Goal: Information Seeking & Learning: Learn about a topic

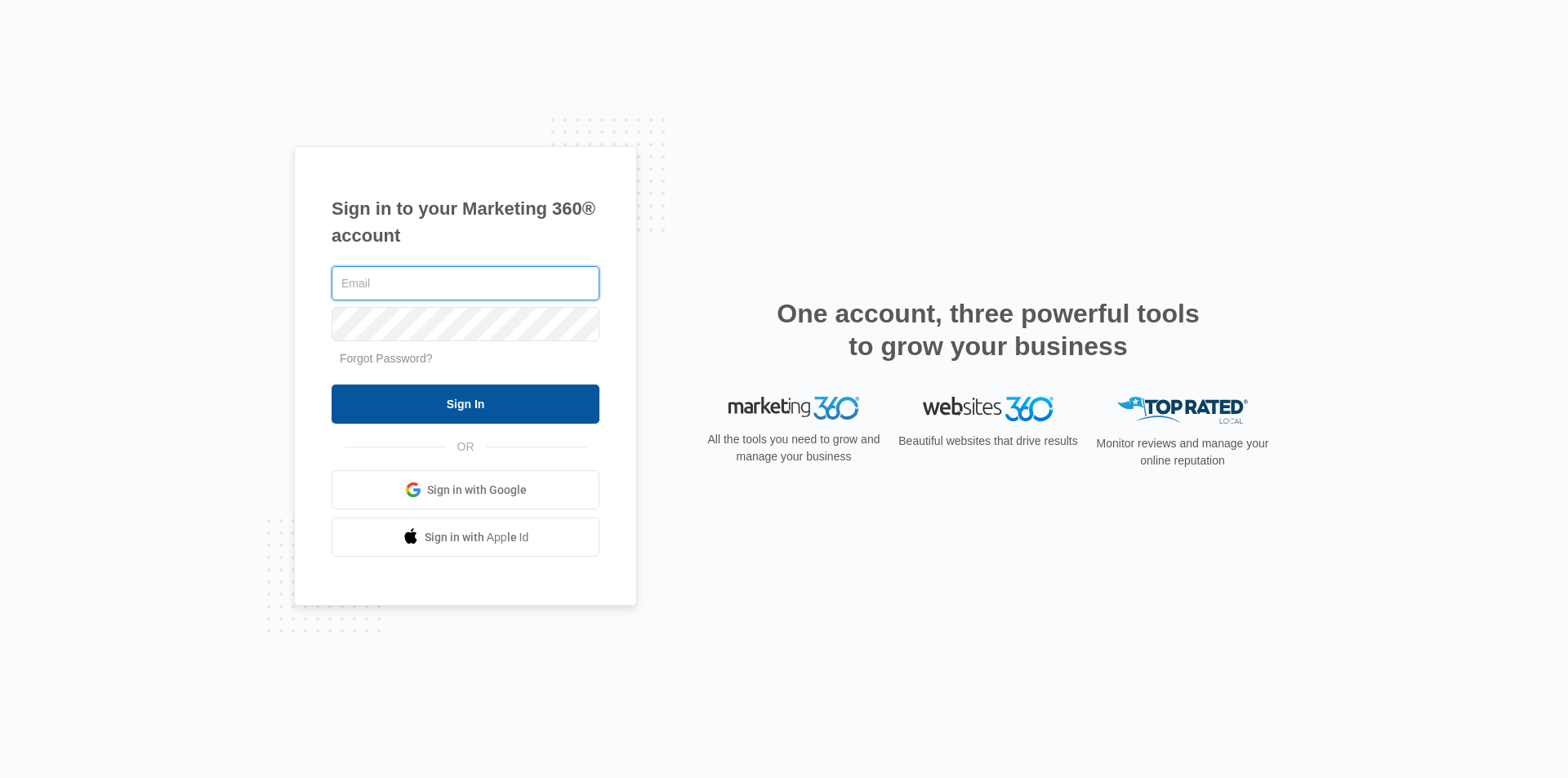
type input "[PERSON_NAME][EMAIL_ADDRESS][DOMAIN_NAME]"
click at [478, 397] on input "Sign In" at bounding box center [465, 404] width 267 height 40
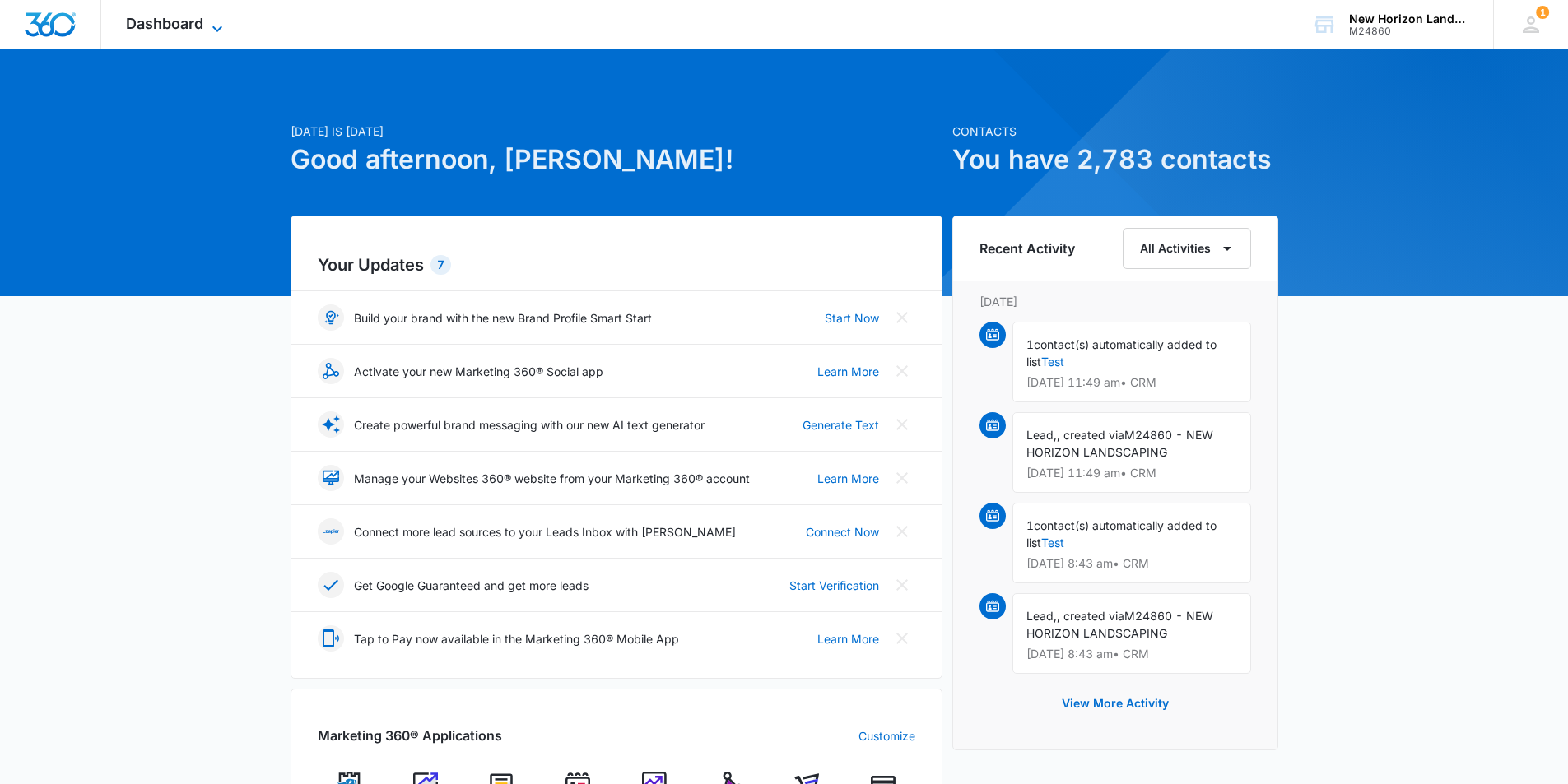
click at [153, 29] on span "Dashboard" at bounding box center [164, 23] width 77 height 17
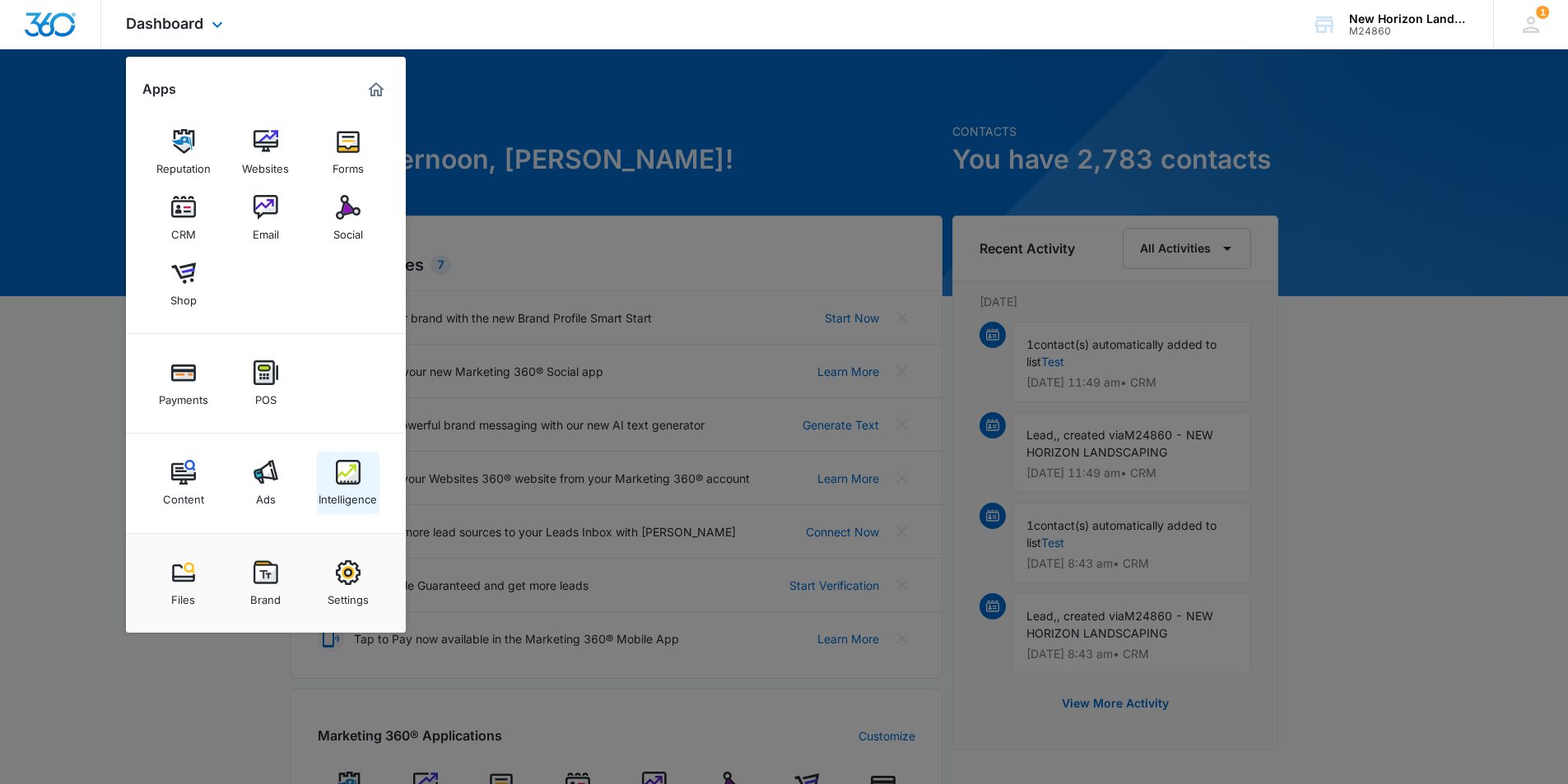
click at [359, 489] on div "Intelligence" at bounding box center [347, 495] width 58 height 22
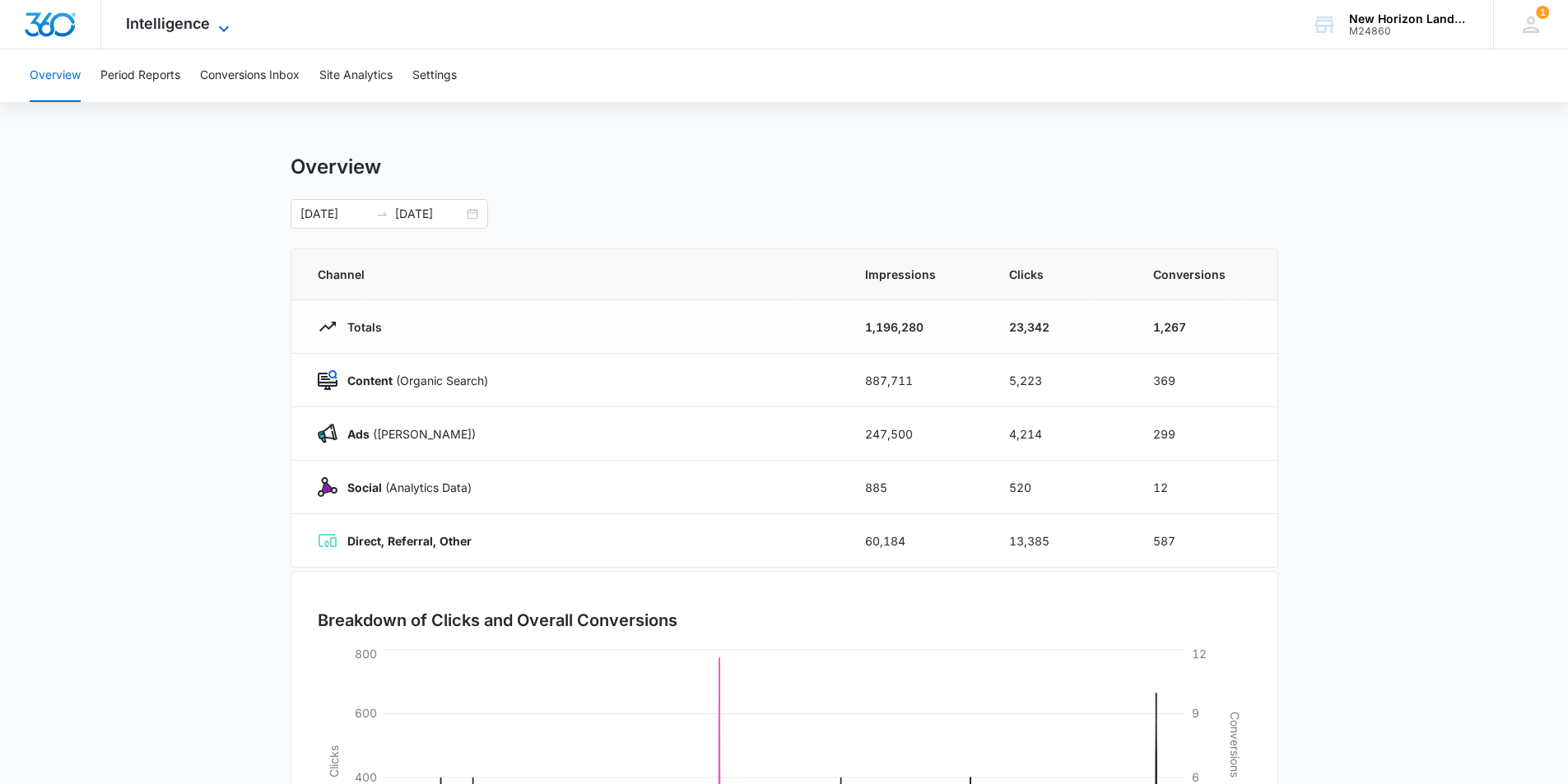
click at [172, 23] on span "Intelligence" at bounding box center [167, 23] width 84 height 17
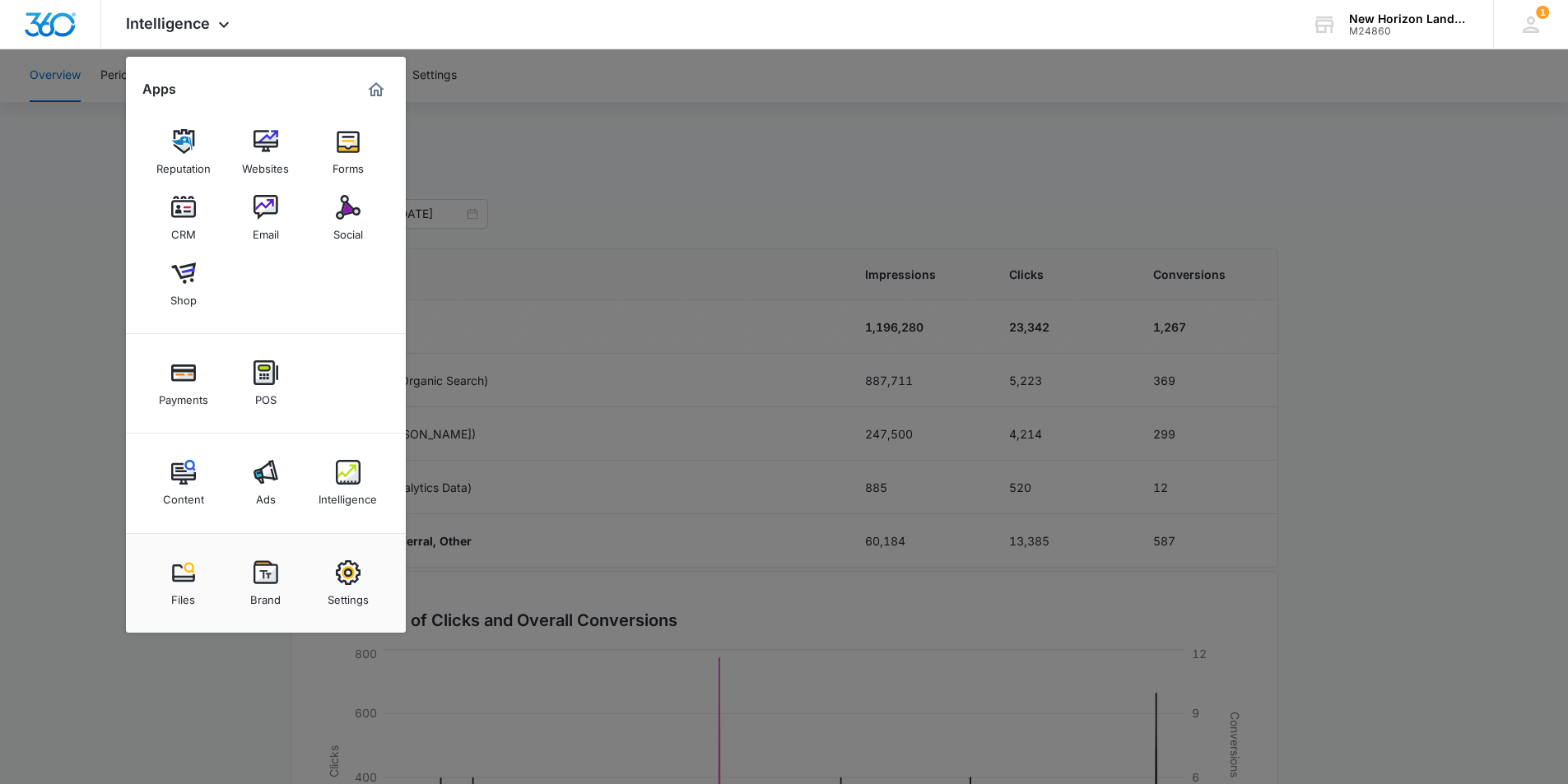
click at [53, 188] on div at bounding box center [784, 392] width 1568 height 784
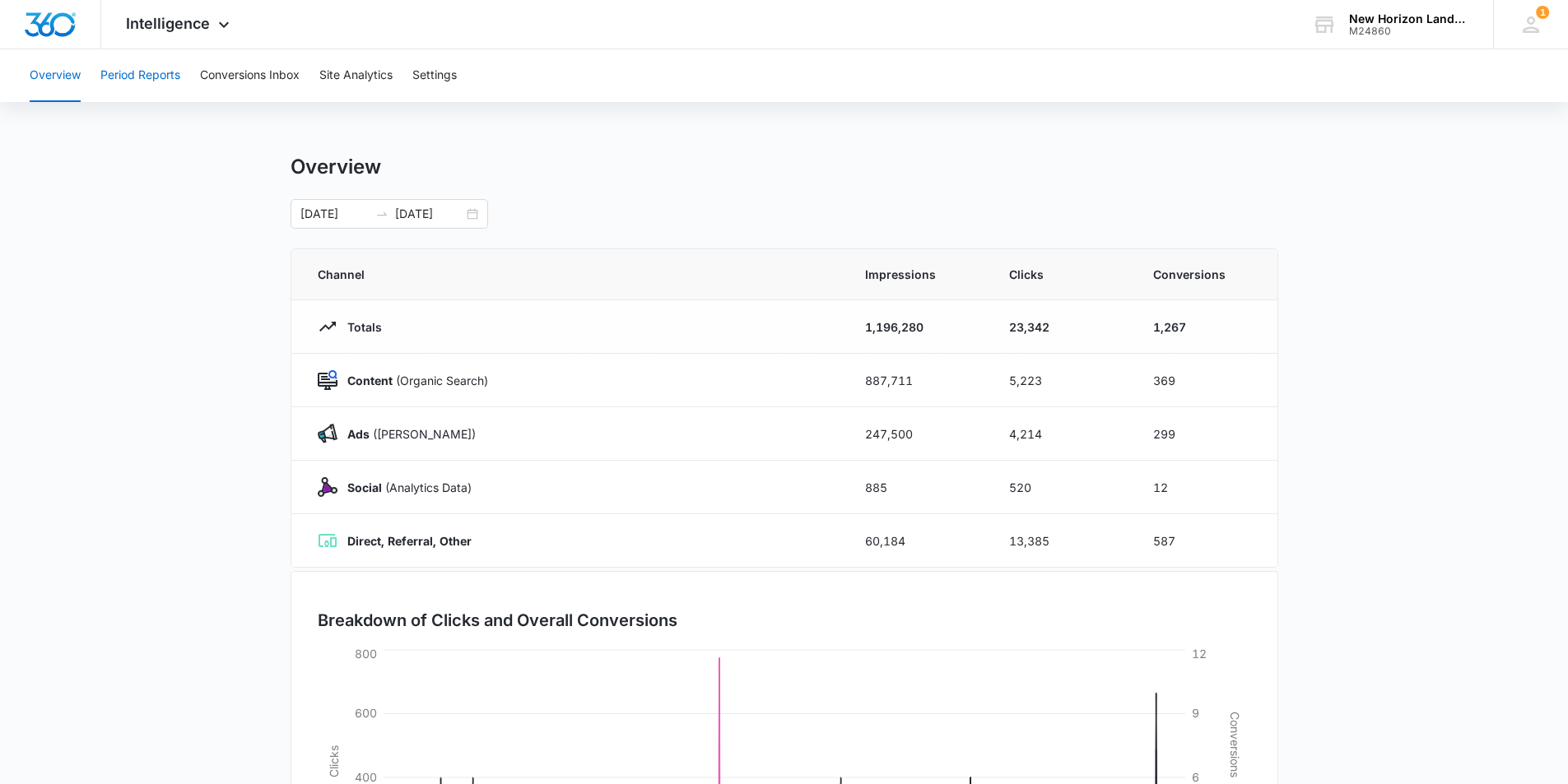
click at [124, 65] on button "Period Reports" at bounding box center [140, 75] width 80 height 53
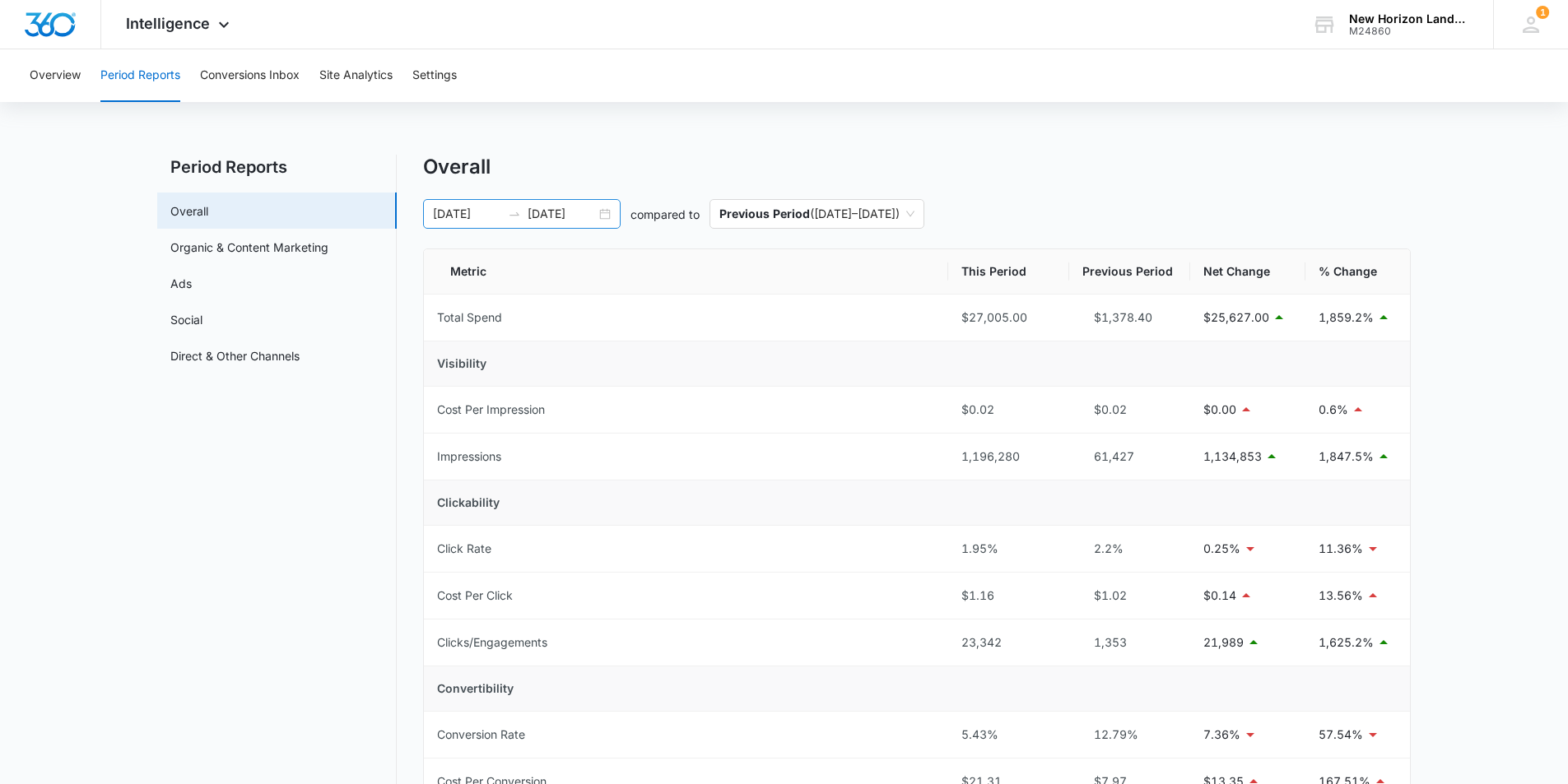
click at [602, 211] on div "01/01/2020 09/04/2025" at bounding box center [522, 214] width 198 height 29
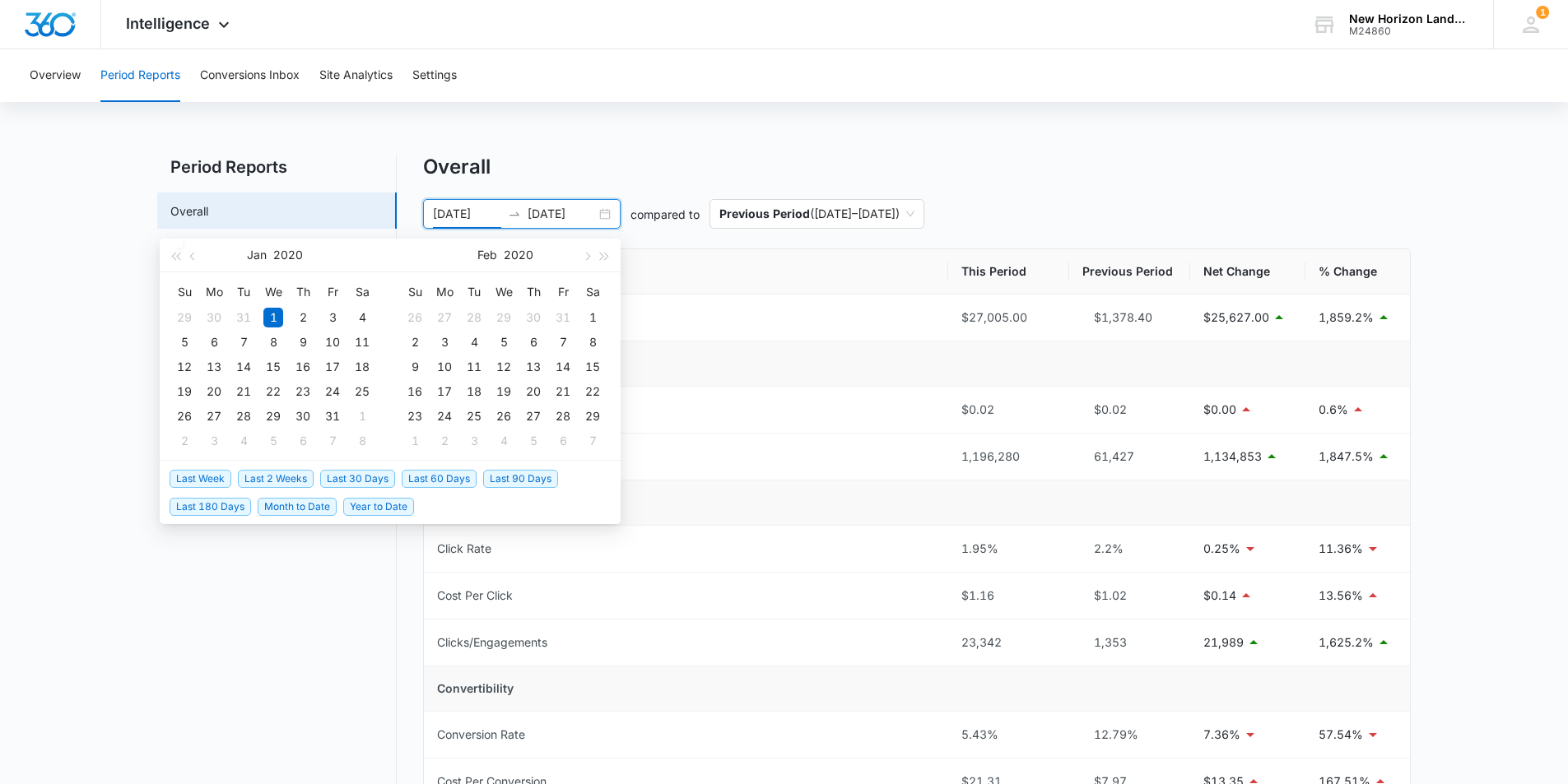
click at [355, 481] on span "Last 30 Days" at bounding box center [357, 478] width 75 height 18
type input "08/16/2025"
type input "09/15/2025"
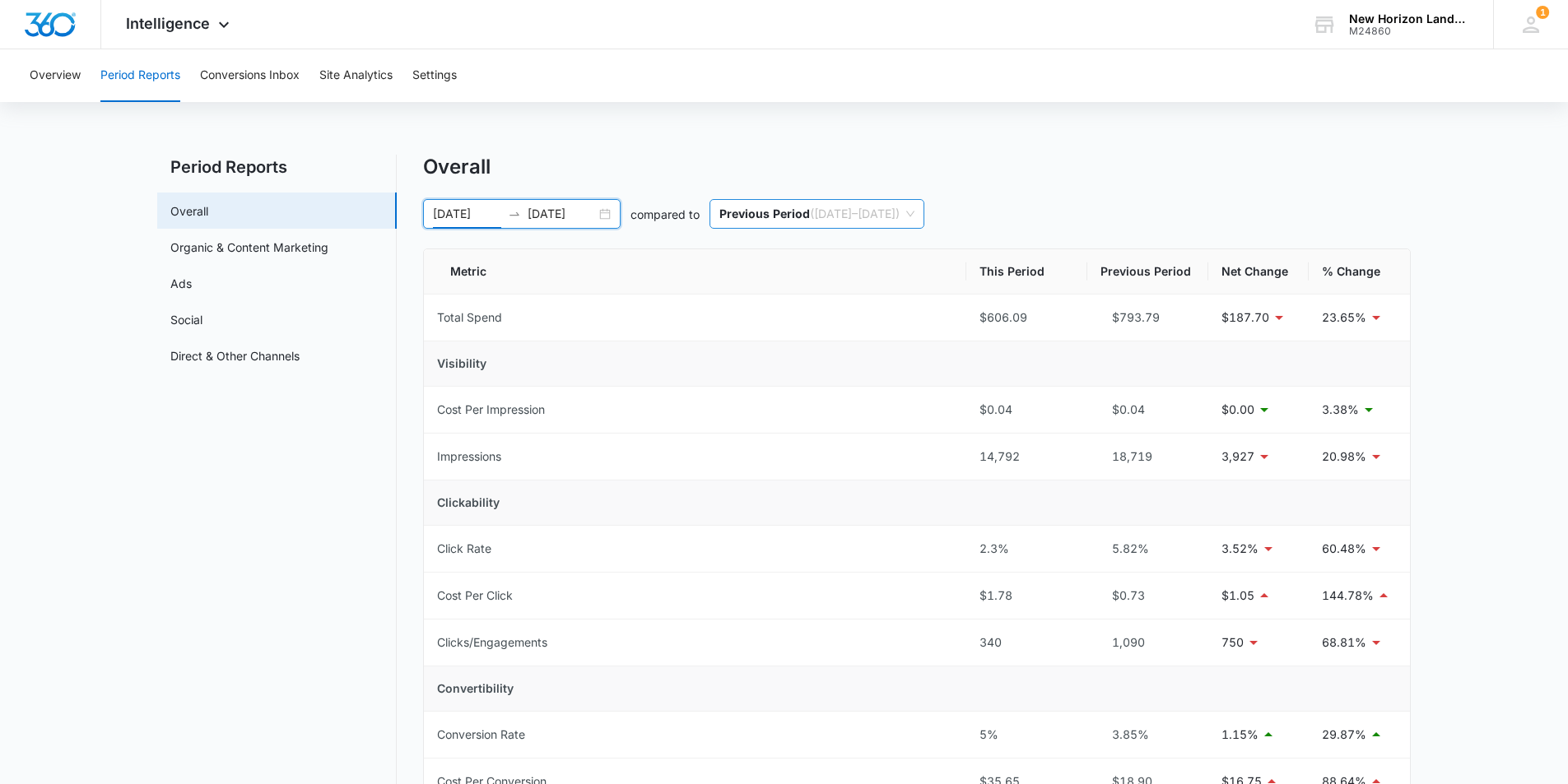
click at [914, 216] on span "Previous Period ( 07/16/2025 – 08/15/2025 )" at bounding box center [817, 214] width 195 height 28
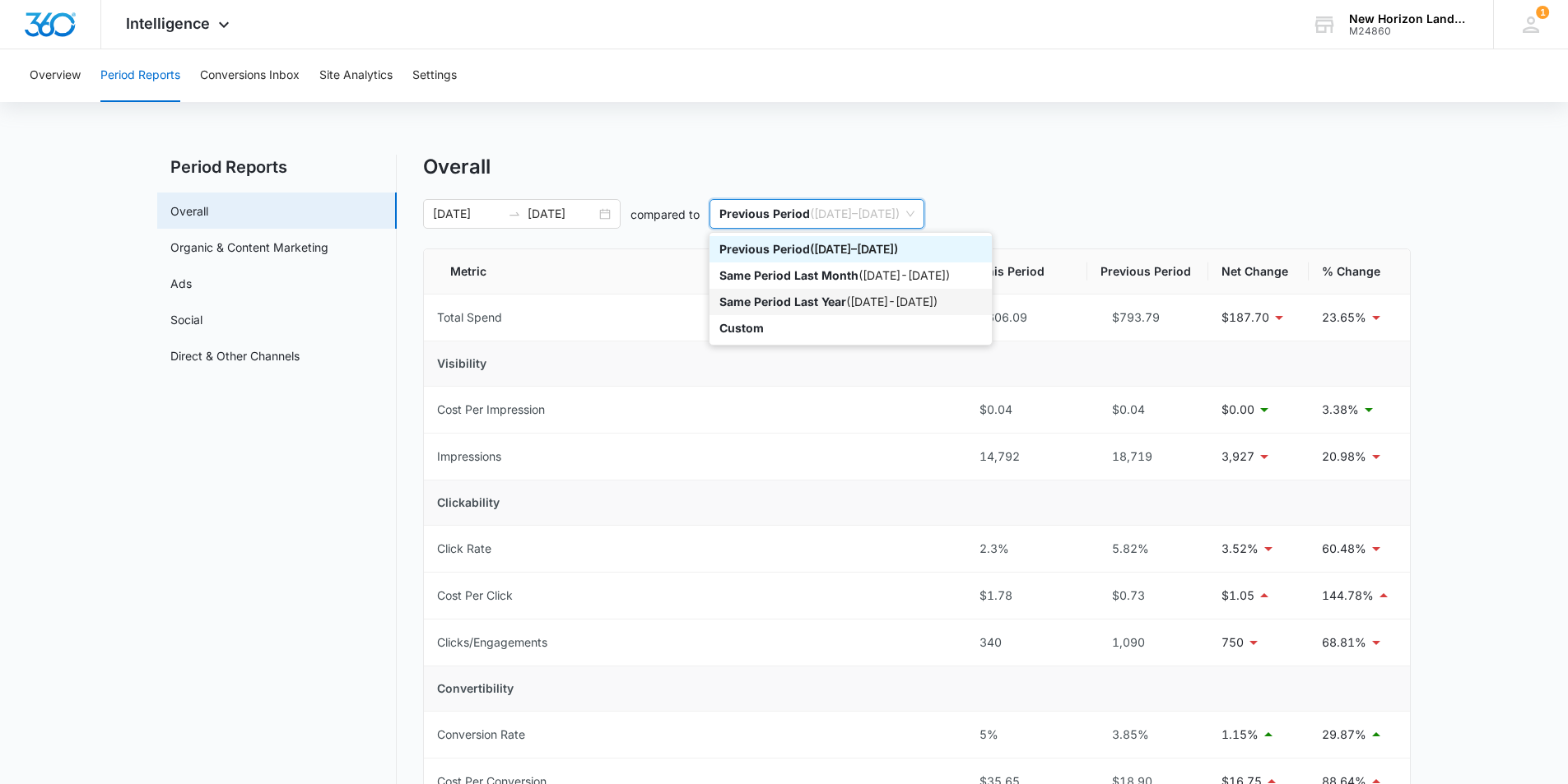
click at [982, 306] on div "Same Period Last Year ( 08/16/2024 - 09/15/2024 )" at bounding box center [850, 301] width 263 height 18
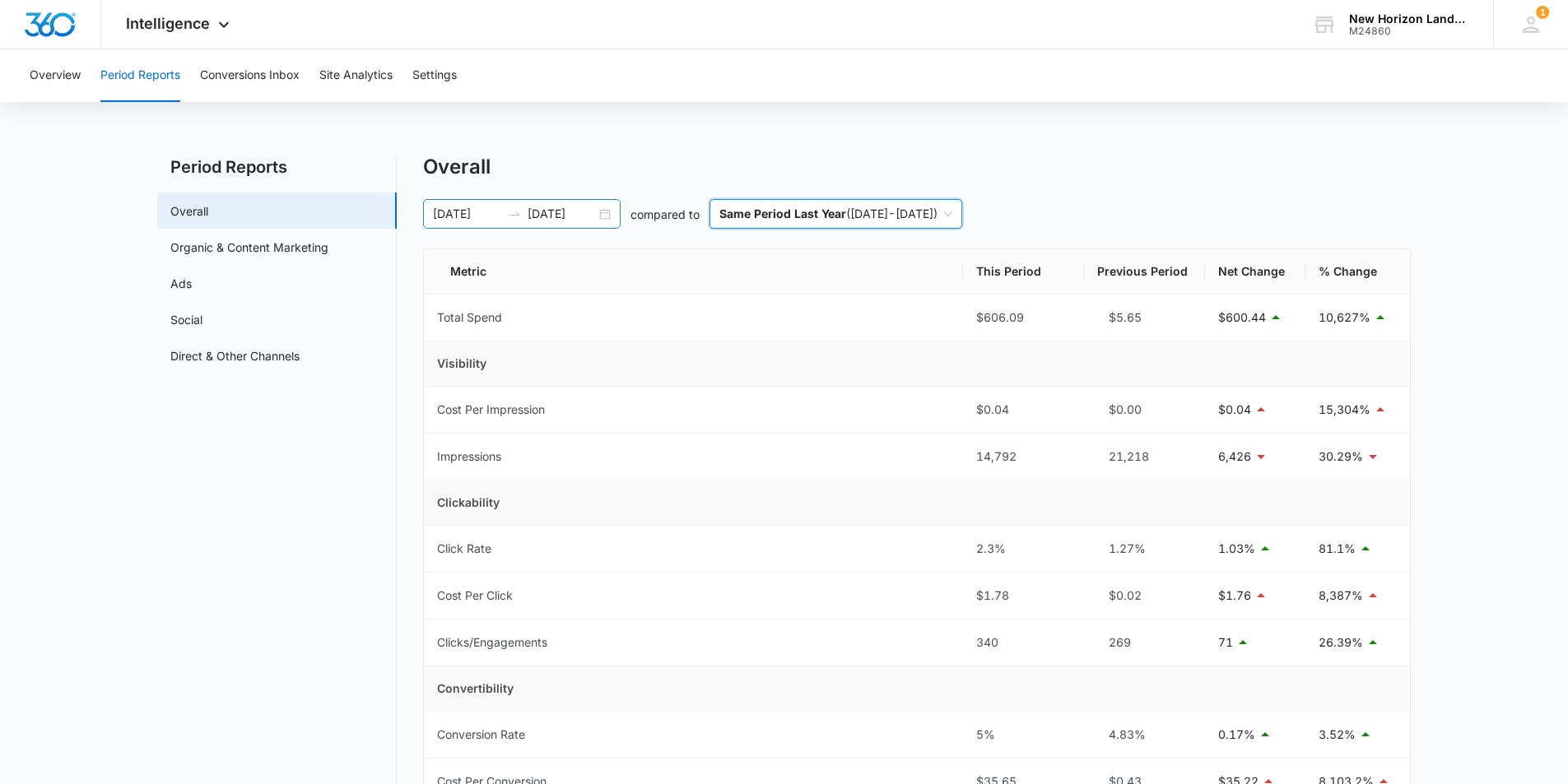
click at [542, 223] on div "08/16/2025 09/15/2025" at bounding box center [522, 214] width 198 height 29
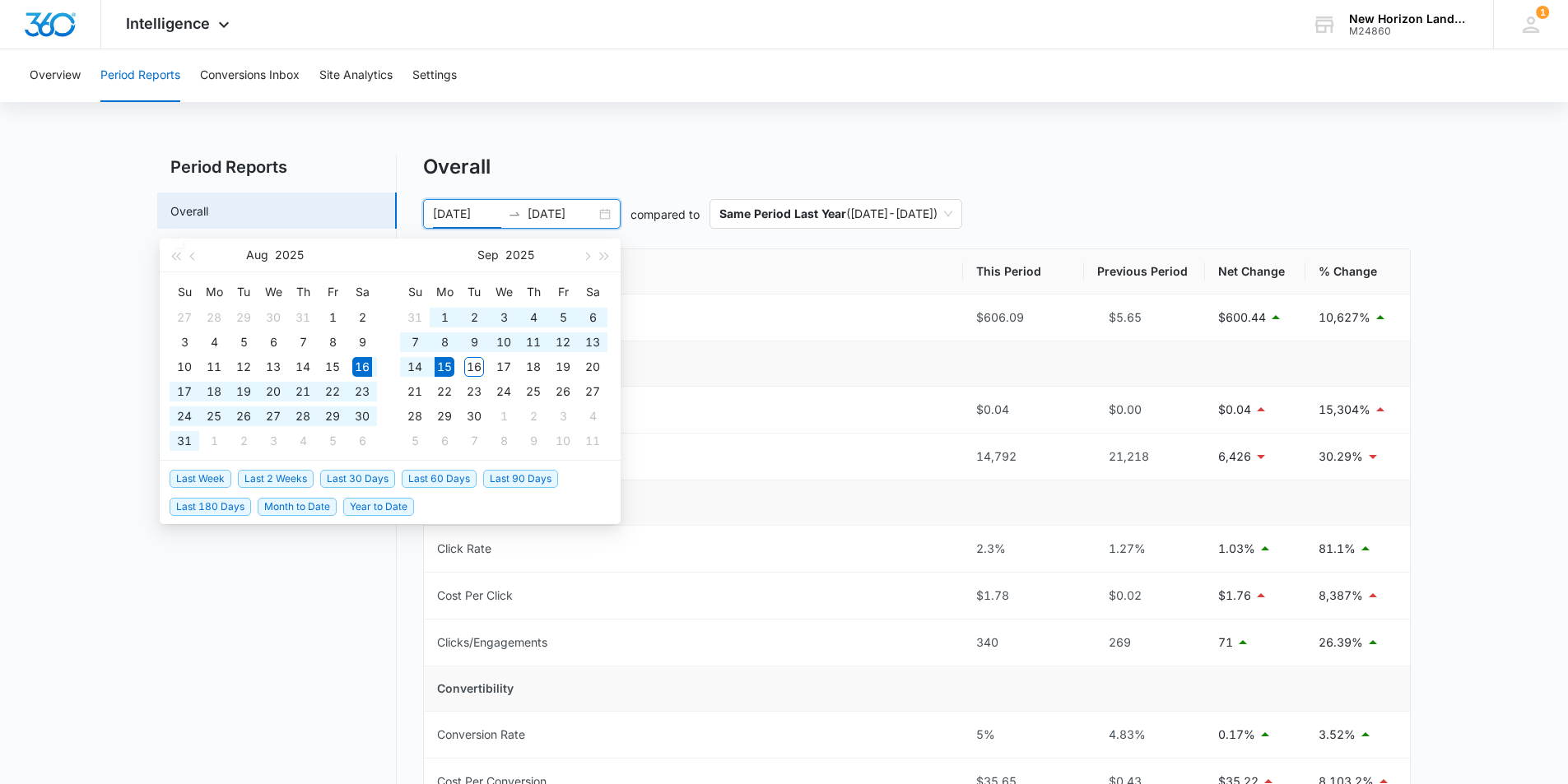
click at [495, 208] on input "08/16/2025" at bounding box center [466, 213] width 68 height 18
type input "[DATE]"
click at [594, 210] on input "09/15/2025" at bounding box center [562, 213] width 68 height 18
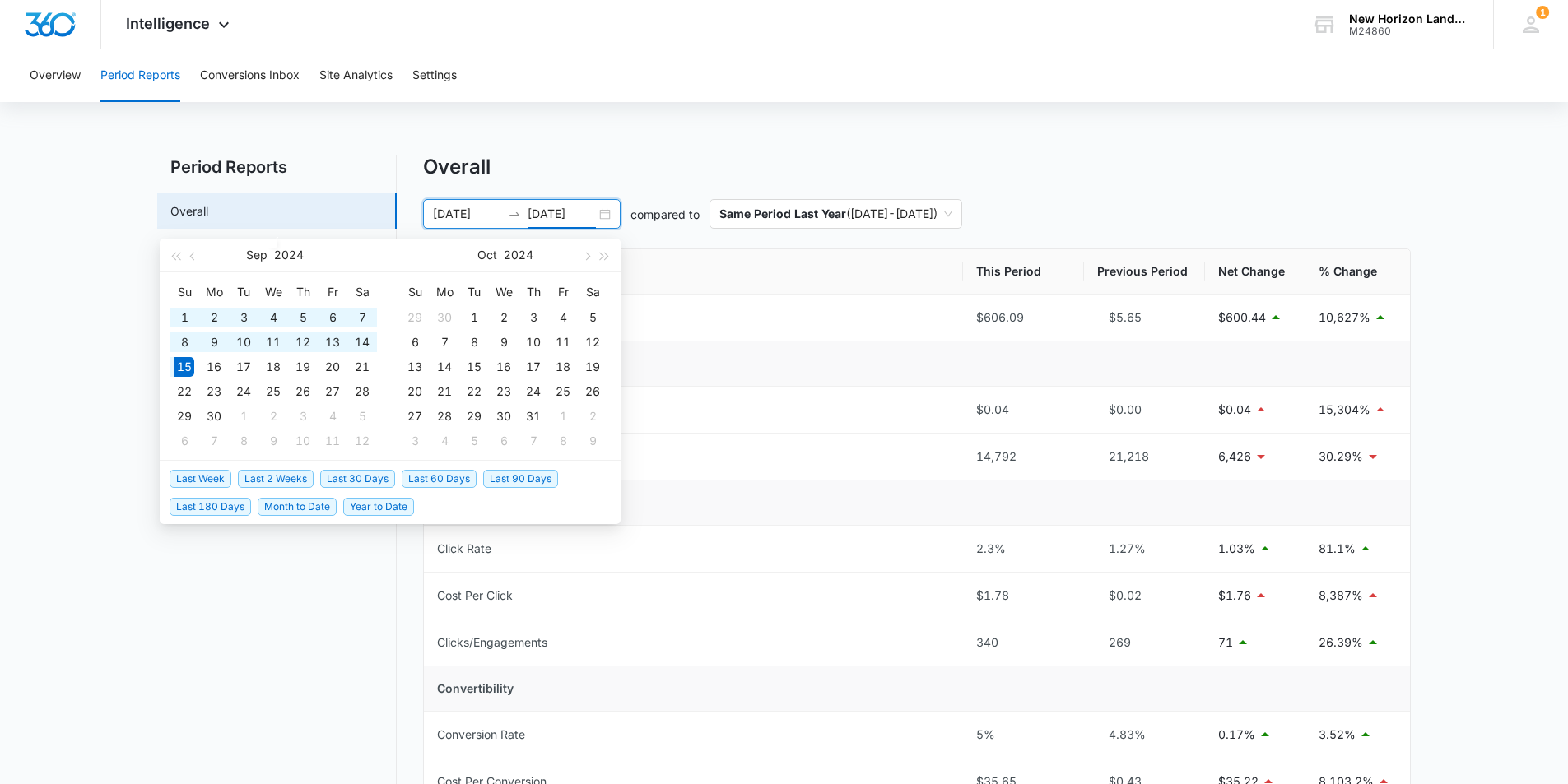
type input "[DATE]"
type input "08/16/2025"
type input "09/15/2025"
click at [699, 165] on div "Overall" at bounding box center [916, 167] width 987 height 24
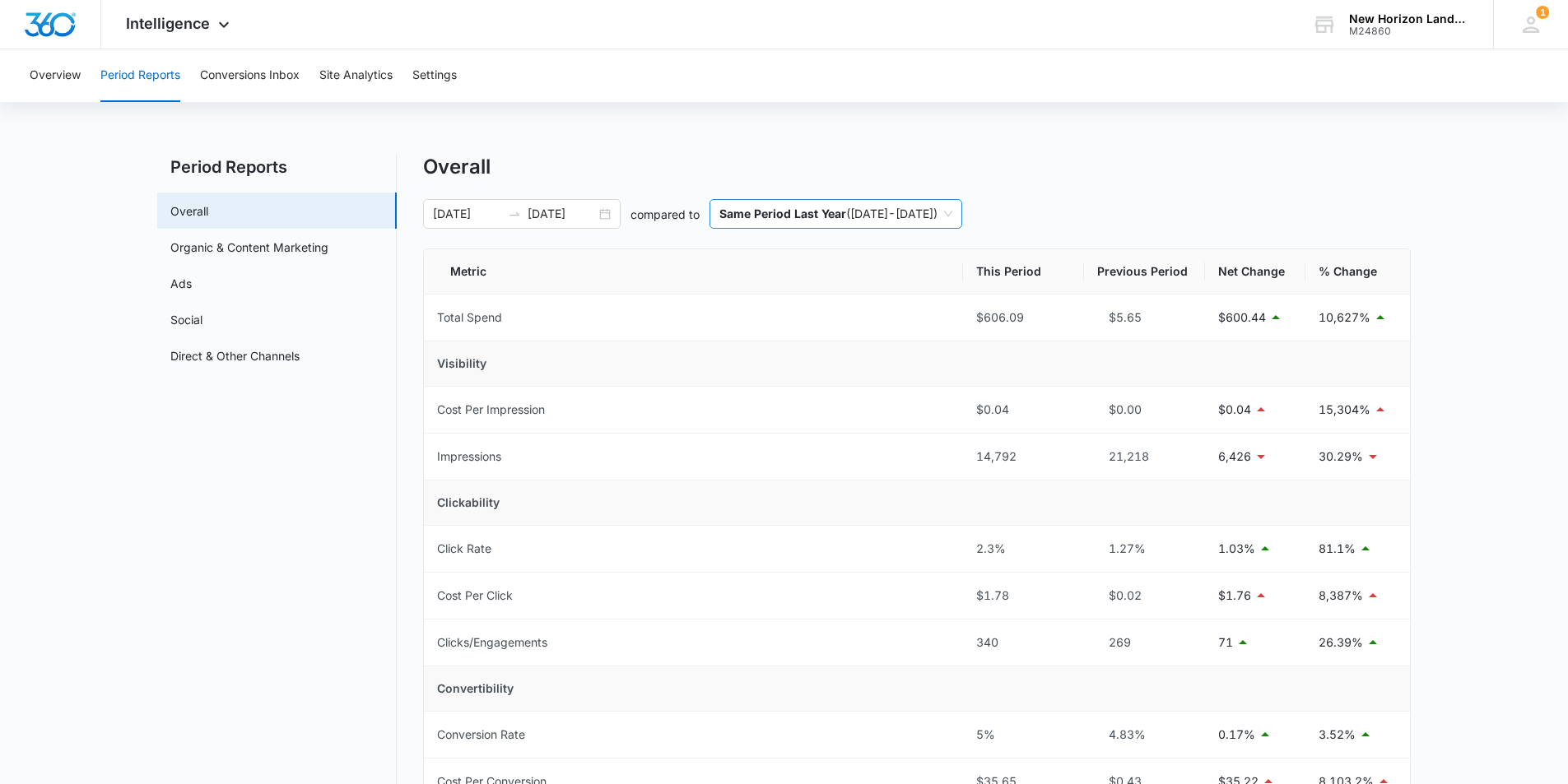
click at [816, 220] on p "Same Period Last Year" at bounding box center [783, 213] width 127 height 14
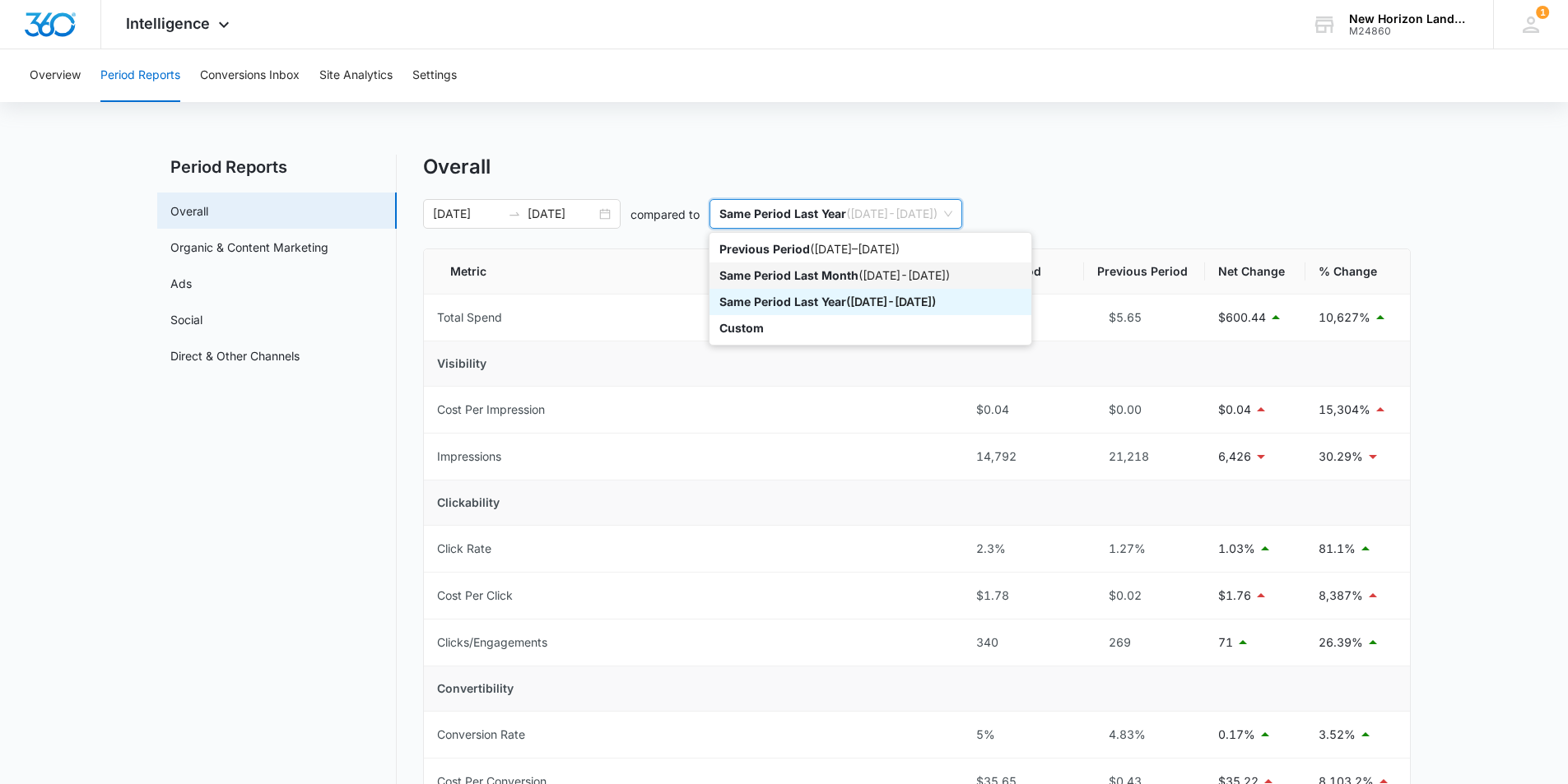
click at [866, 275] on div "Same Period Last Month ( 07/16/2025 - 08/15/2025 )" at bounding box center [870, 275] width 302 height 18
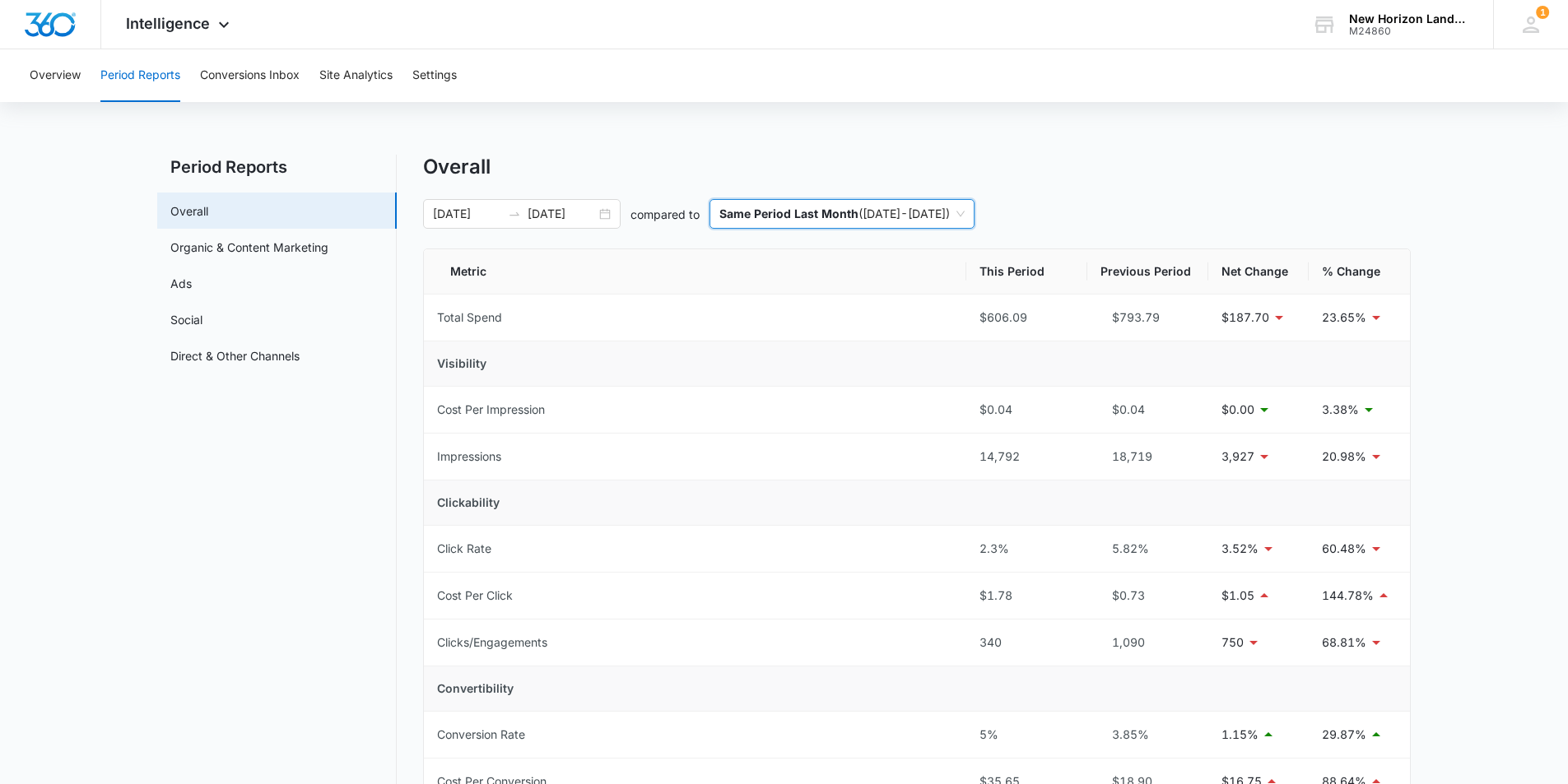
click at [876, 213] on span "Same Period Last Month ( 07/16/2025 - 08/15/2025 )" at bounding box center [842, 214] width 245 height 28
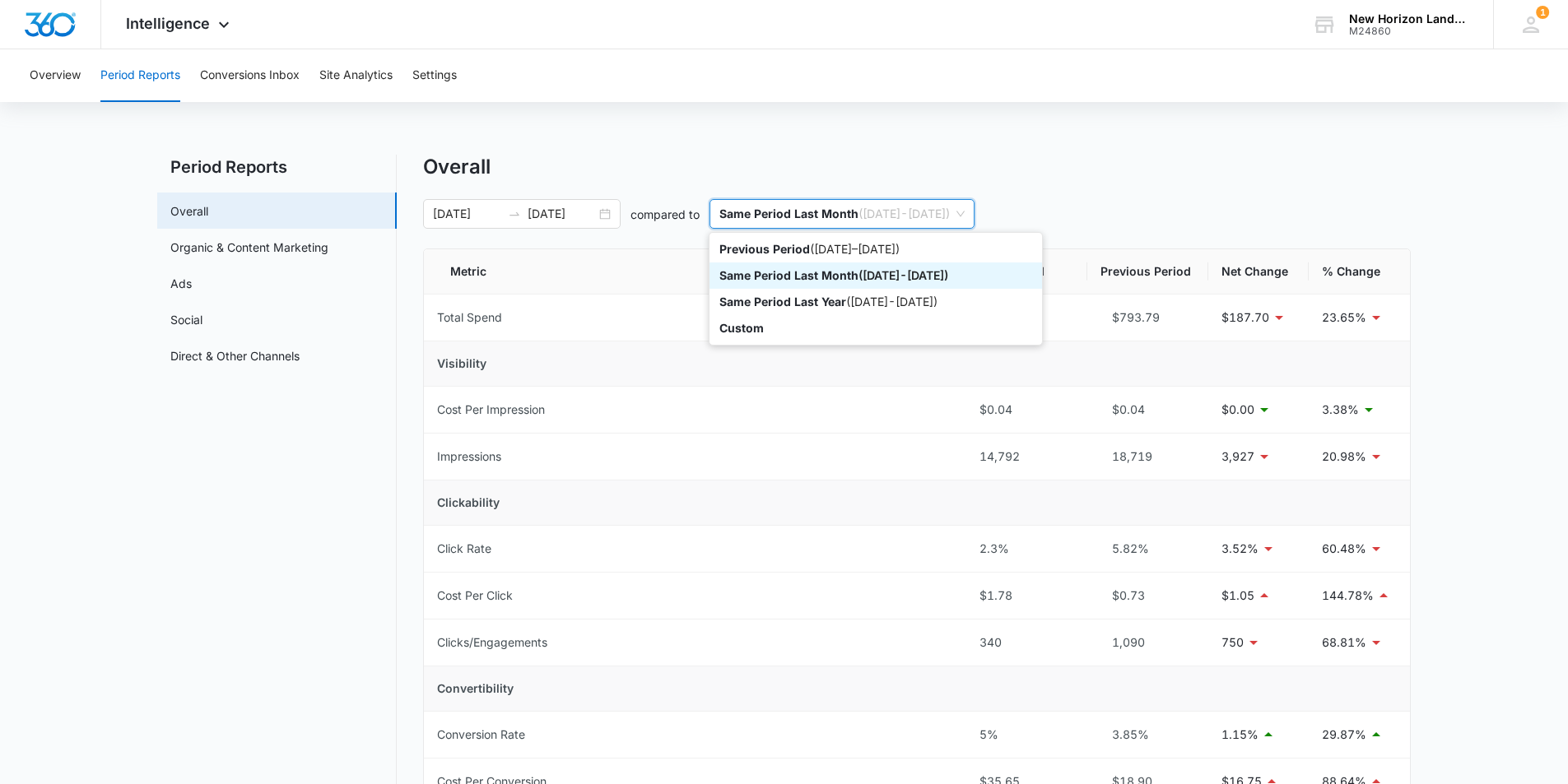
click at [859, 272] on div "Same Period Last Month ( 07/16/2025 - 08/15/2025 )" at bounding box center [875, 275] width 313 height 18
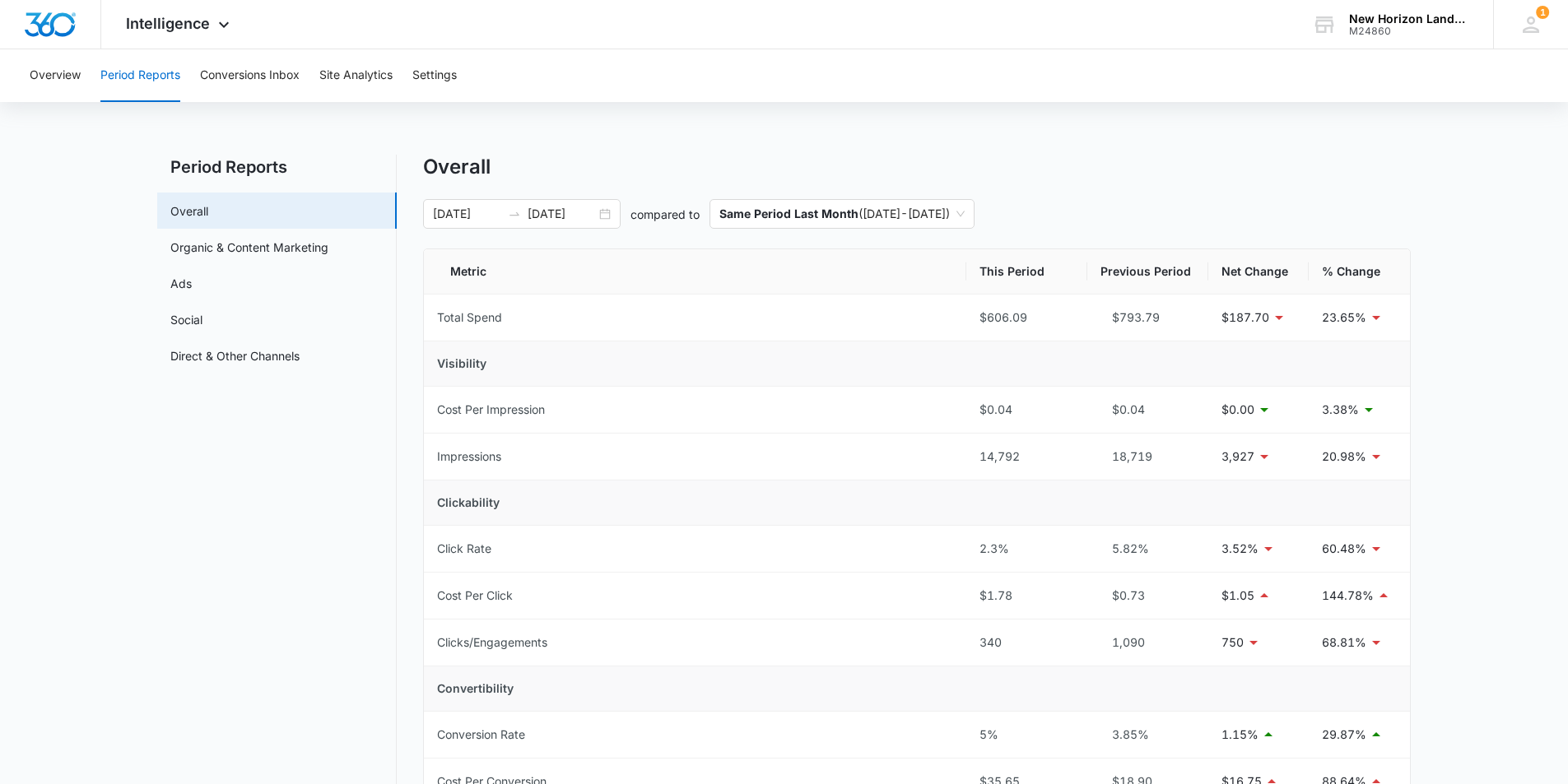
click at [833, 185] on div "Overall 08/16/2025 09/15/2025 compared to Same Period Last Month ( 07/16/2025 -…" at bounding box center [916, 779] width 987 height 1247
click at [834, 215] on p "Same Period Last Month" at bounding box center [789, 213] width 139 height 14
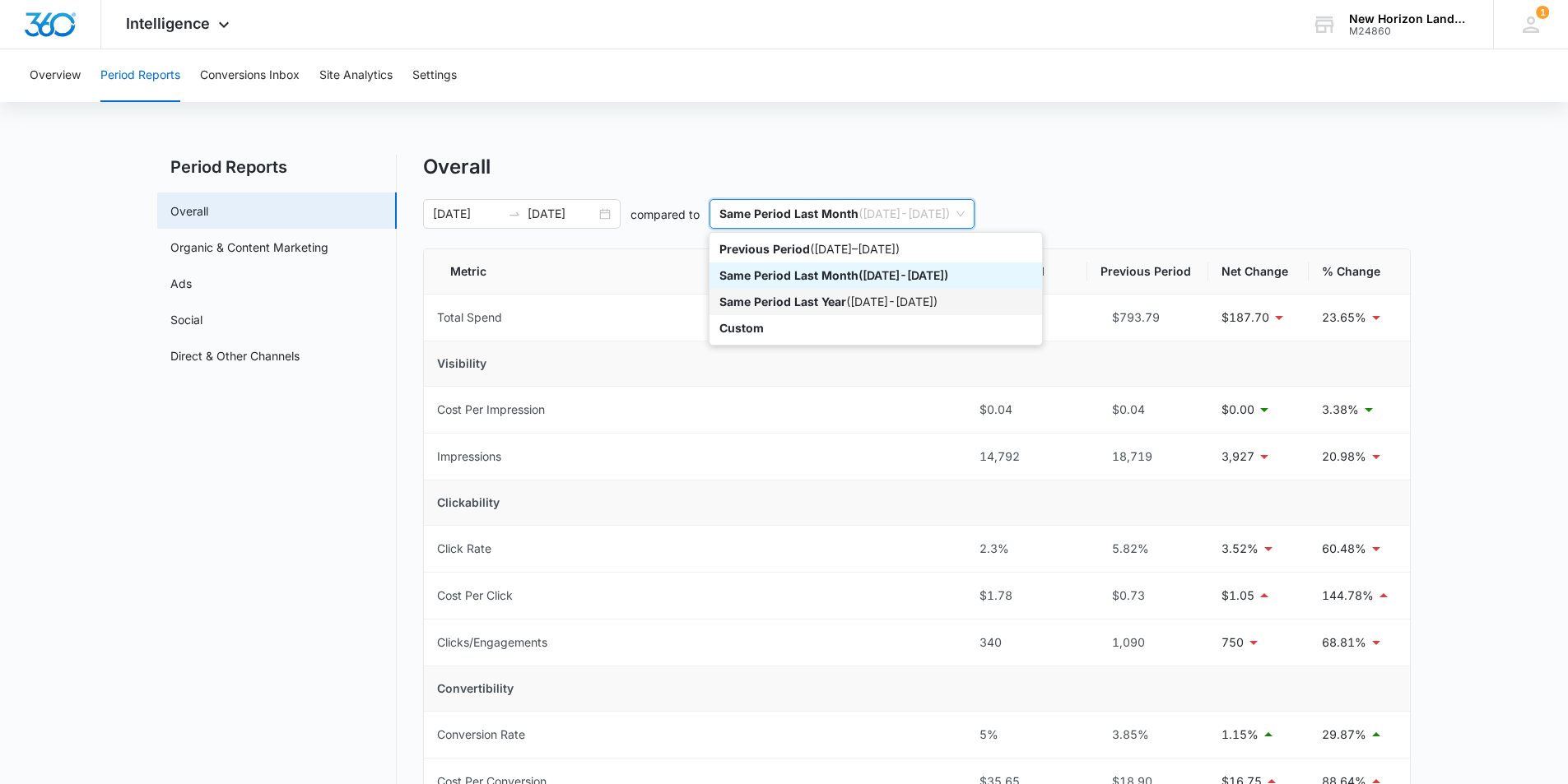
click at [835, 308] on p "Same Period Last Year" at bounding box center [783, 301] width 127 height 14
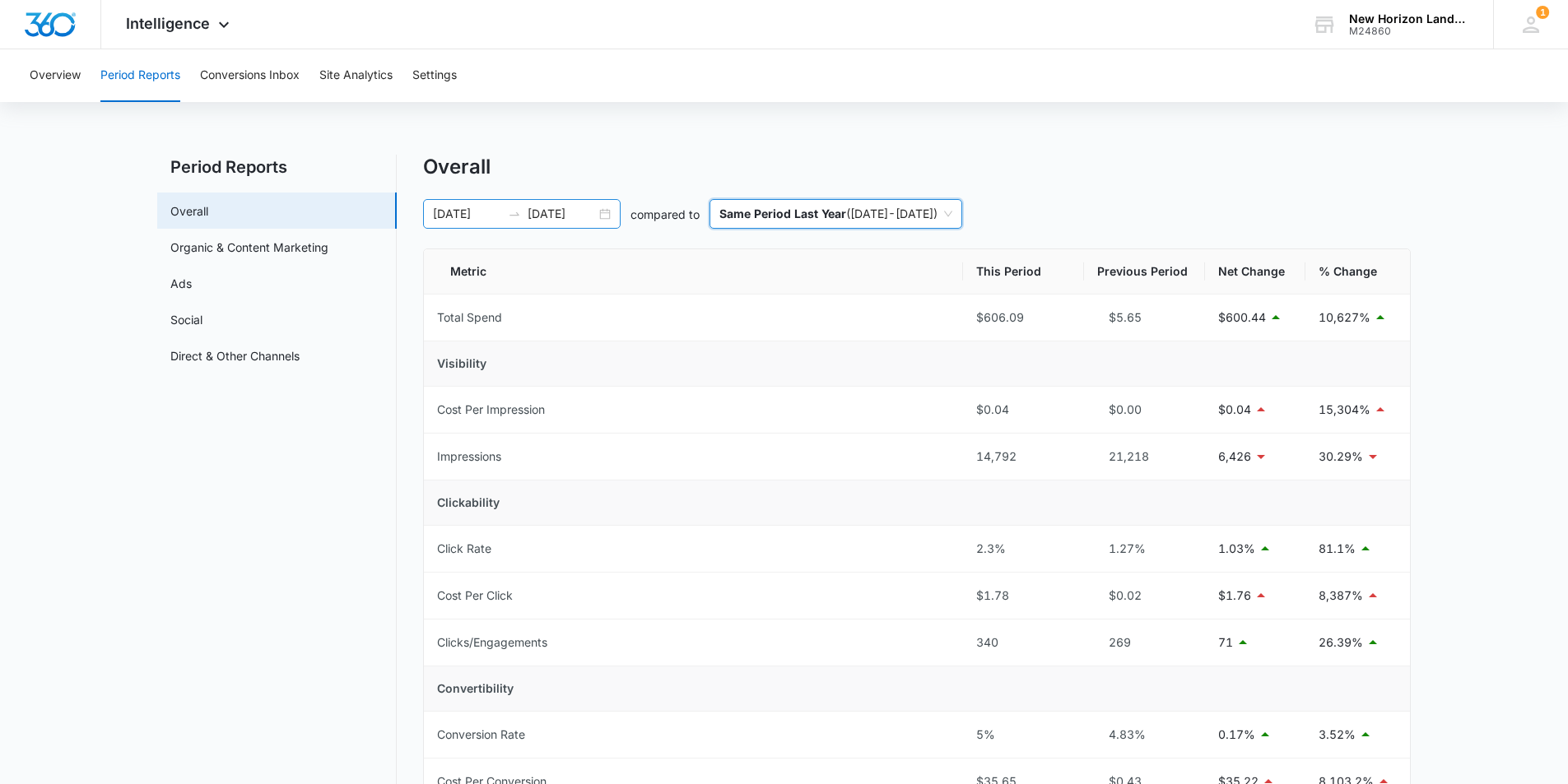
click at [491, 211] on input "08/16/2025" at bounding box center [466, 213] width 68 height 18
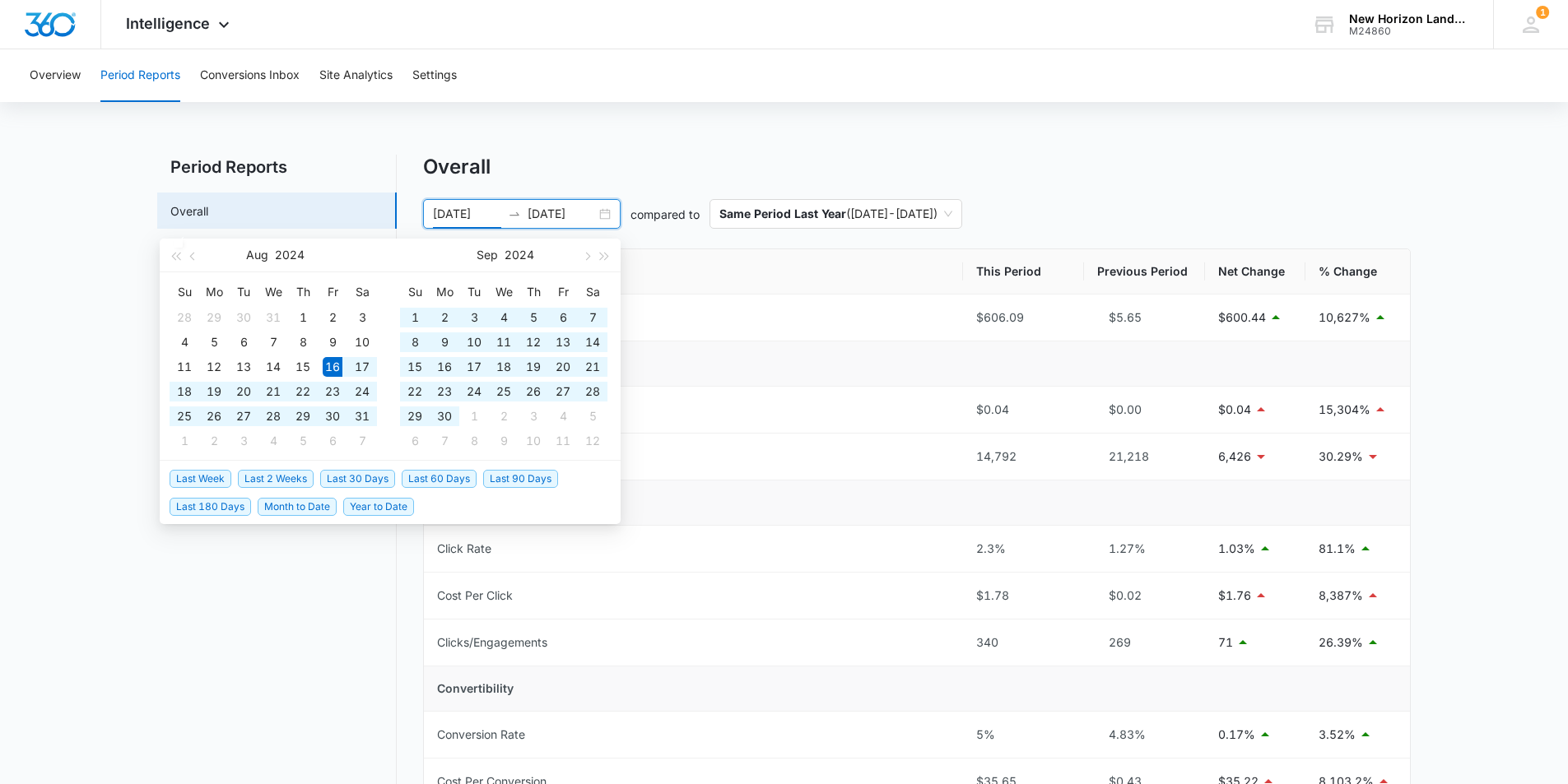
type input "[DATE]"
click at [589, 214] on input "09/15/2025" at bounding box center [562, 213] width 68 height 18
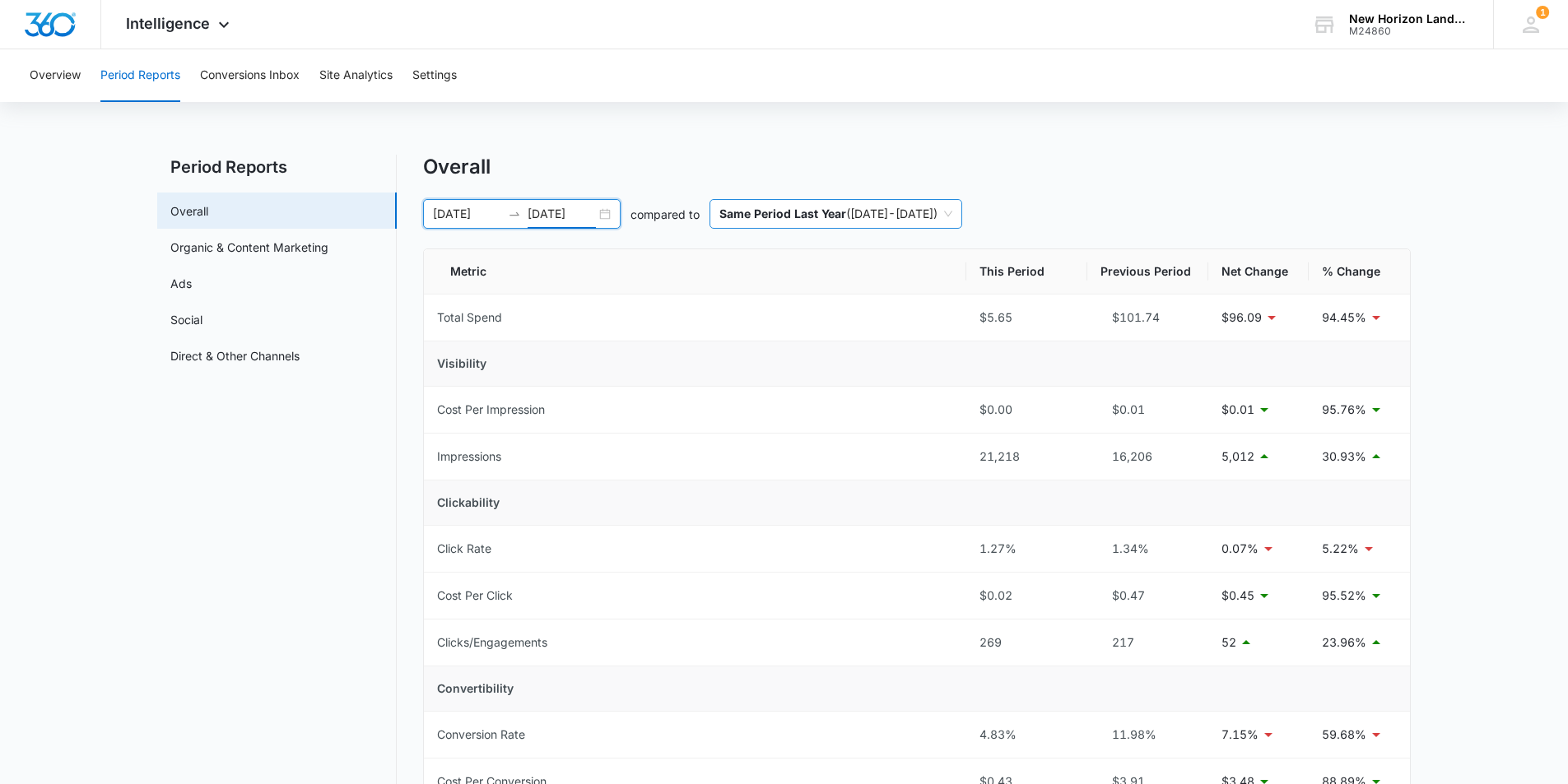
click at [940, 221] on span "Same Period Last Year ( 08/16/2024 - 09/15/2024 )" at bounding box center [836, 214] width 233 height 28
type input "[DATE]"
click at [874, 216] on span "Same Period Last Year ( 08/16/2024 - 09/15/2024 )" at bounding box center [836, 214] width 233 height 28
click at [920, 214] on span "Same Period Last Year ( 08/16/2024 - 09/15/2024 )" at bounding box center [836, 214] width 233 height 28
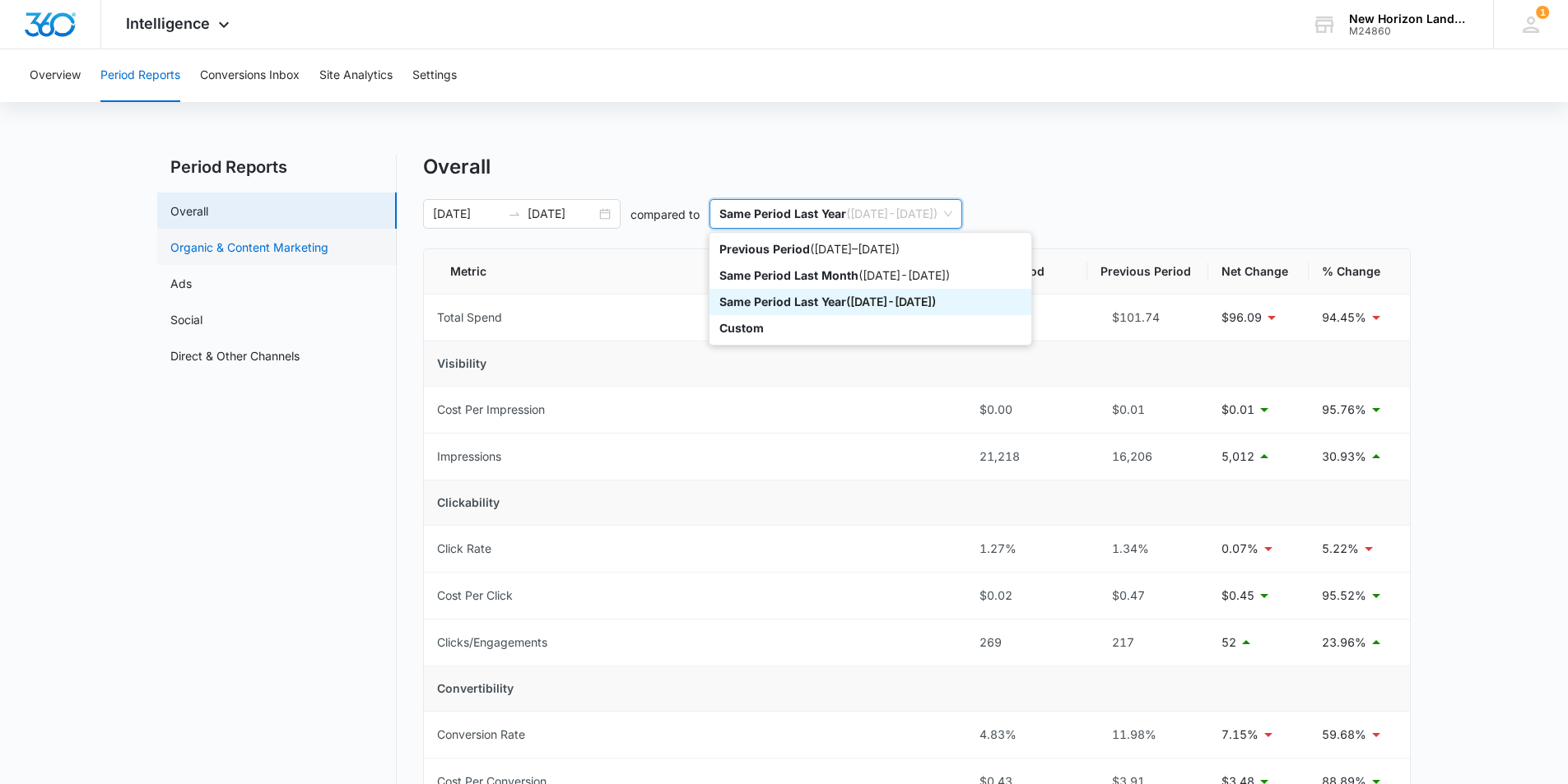
click at [300, 252] on link "Organic & Content Marketing" at bounding box center [250, 247] width 158 height 17
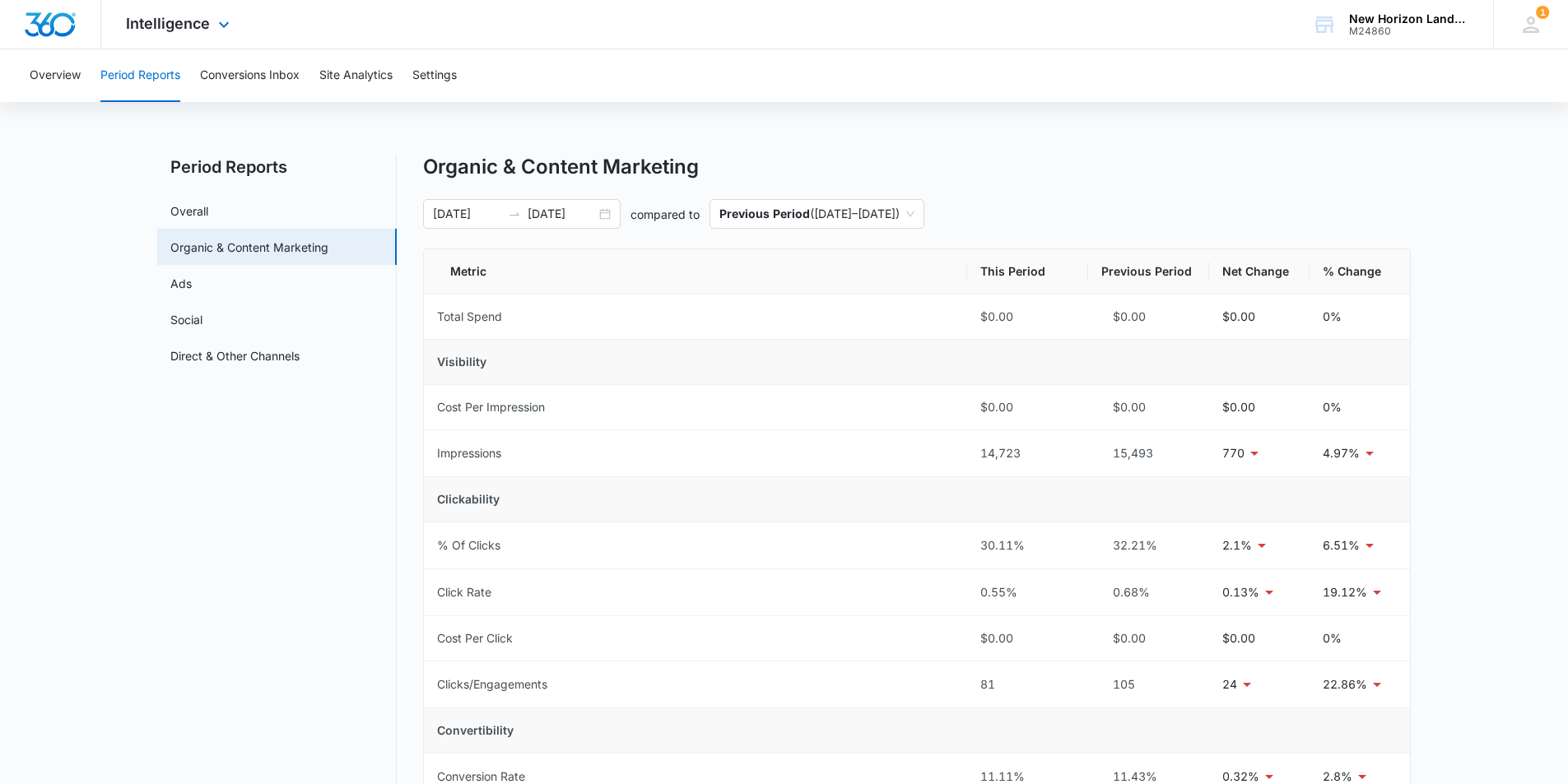
click at [187, 32] on div "Intelligence Apps Reputation Websites Forms CRM Email Social Shop Payments POS …" at bounding box center [179, 24] width 157 height 49
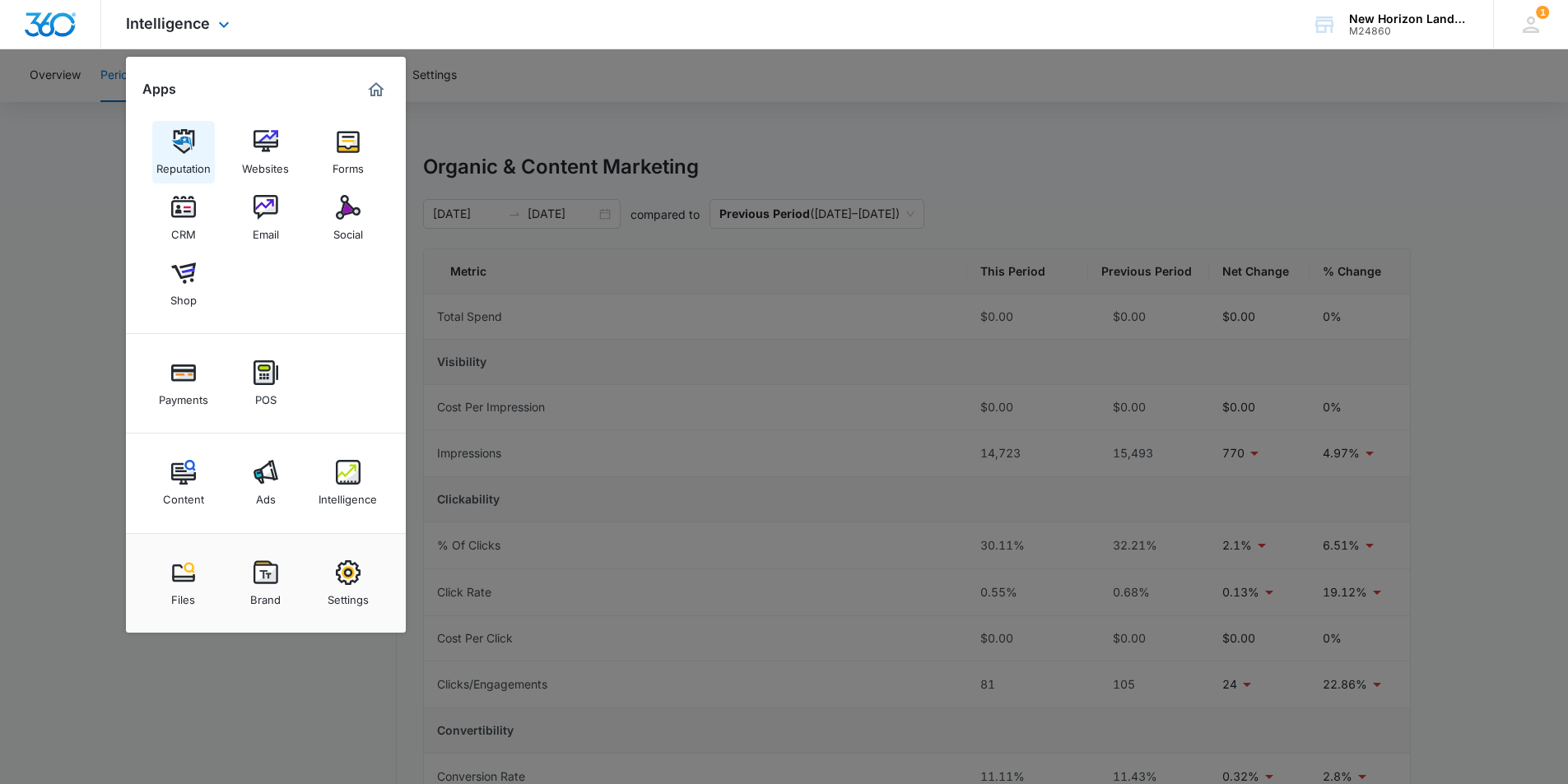
click at [193, 169] on div "Reputation" at bounding box center [183, 165] width 55 height 22
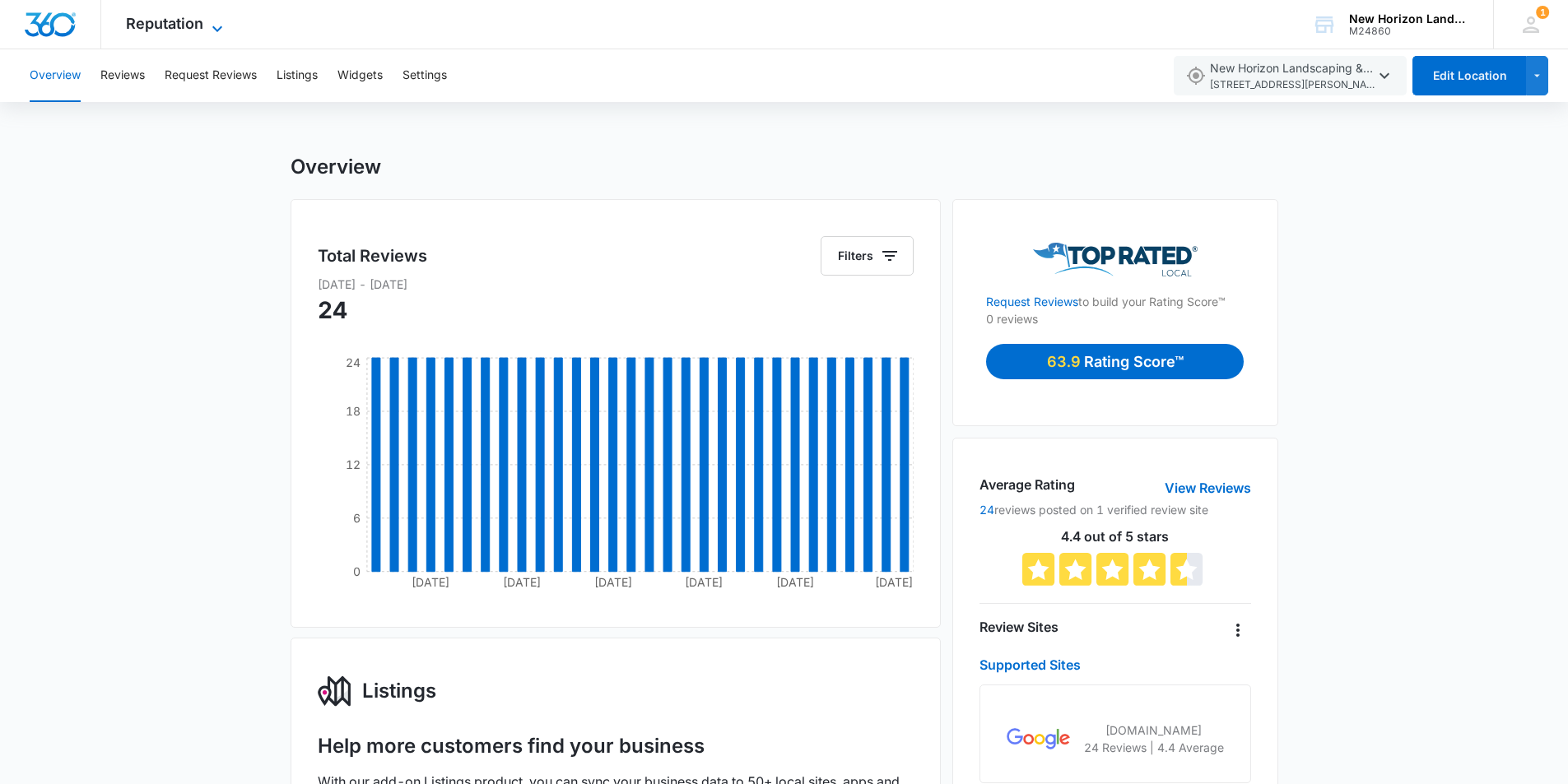
click at [193, 31] on span "Reputation" at bounding box center [164, 23] width 77 height 17
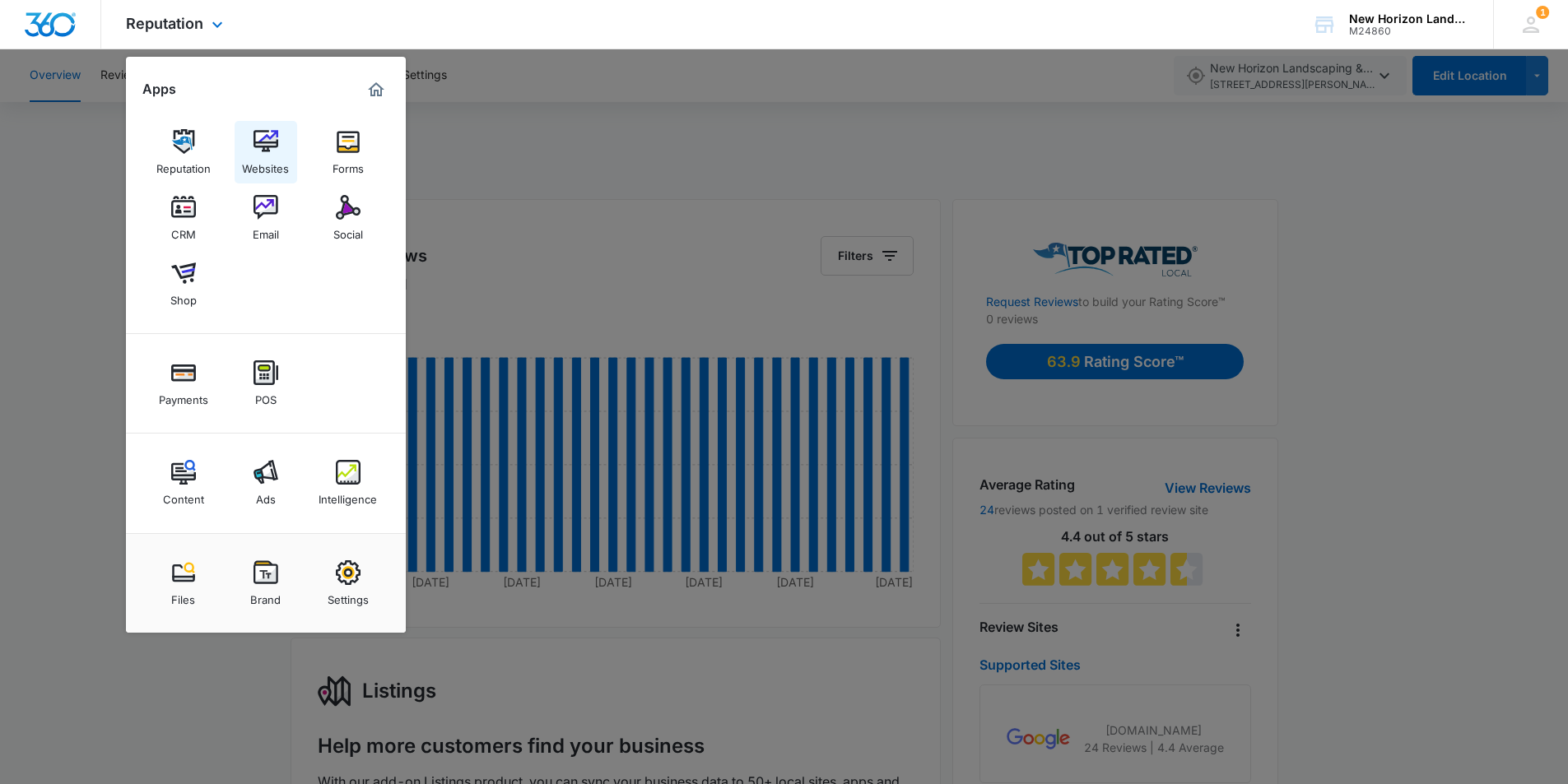
click at [261, 139] on img at bounding box center [265, 141] width 24 height 24
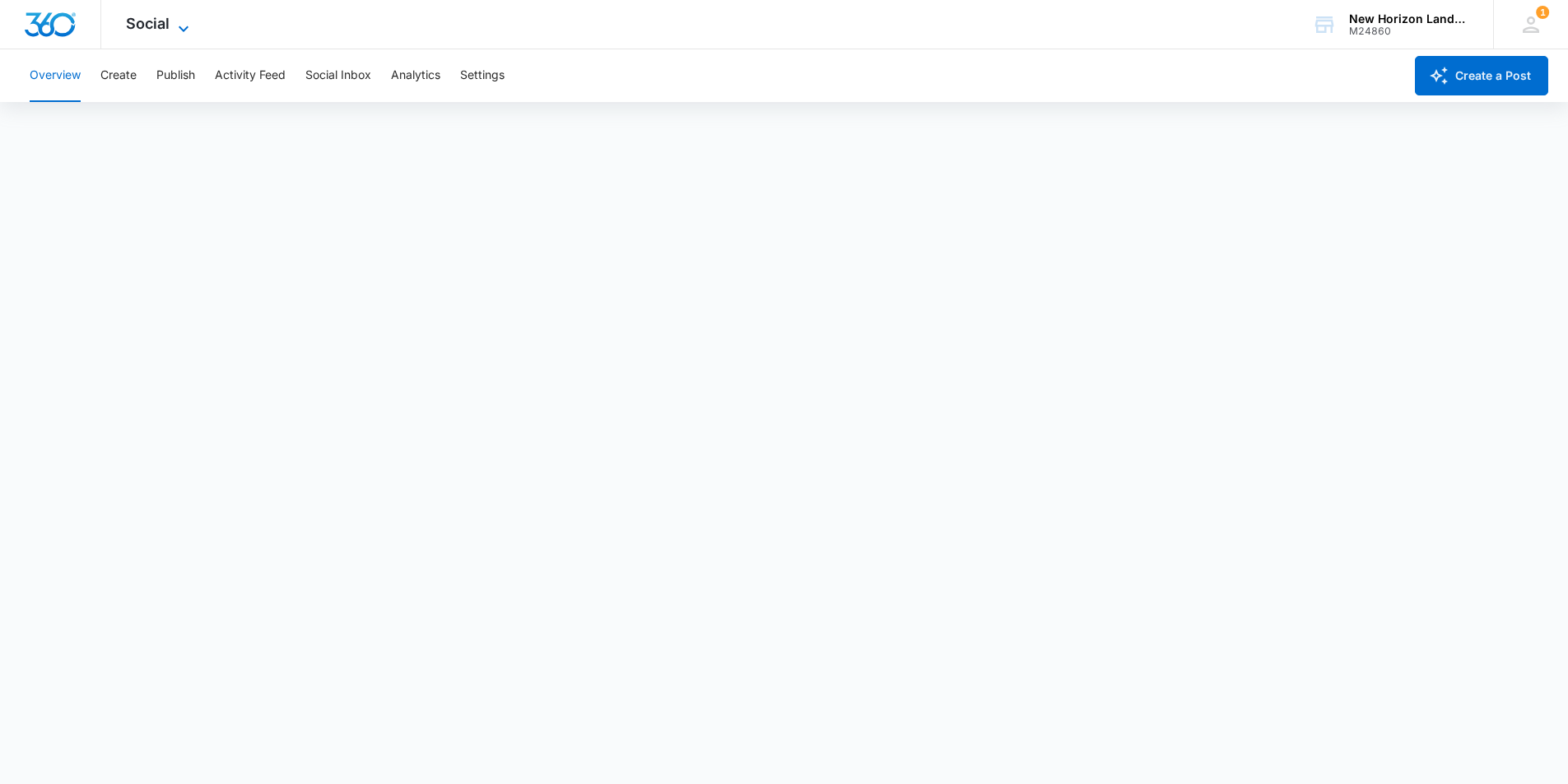
click at [129, 19] on span "Social" at bounding box center [147, 23] width 43 height 17
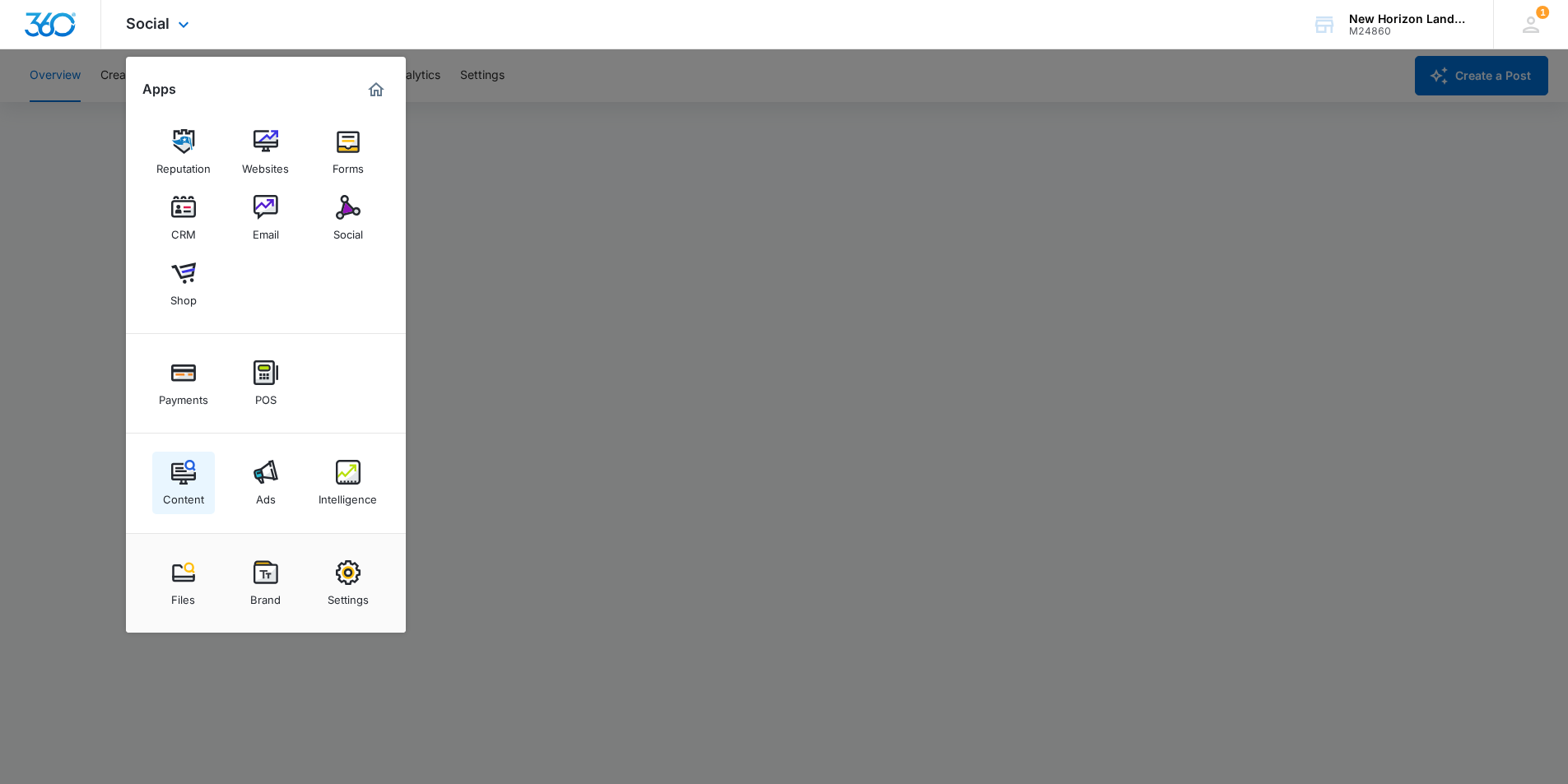
click at [197, 470] on link "Content" at bounding box center [184, 483] width 62 height 62
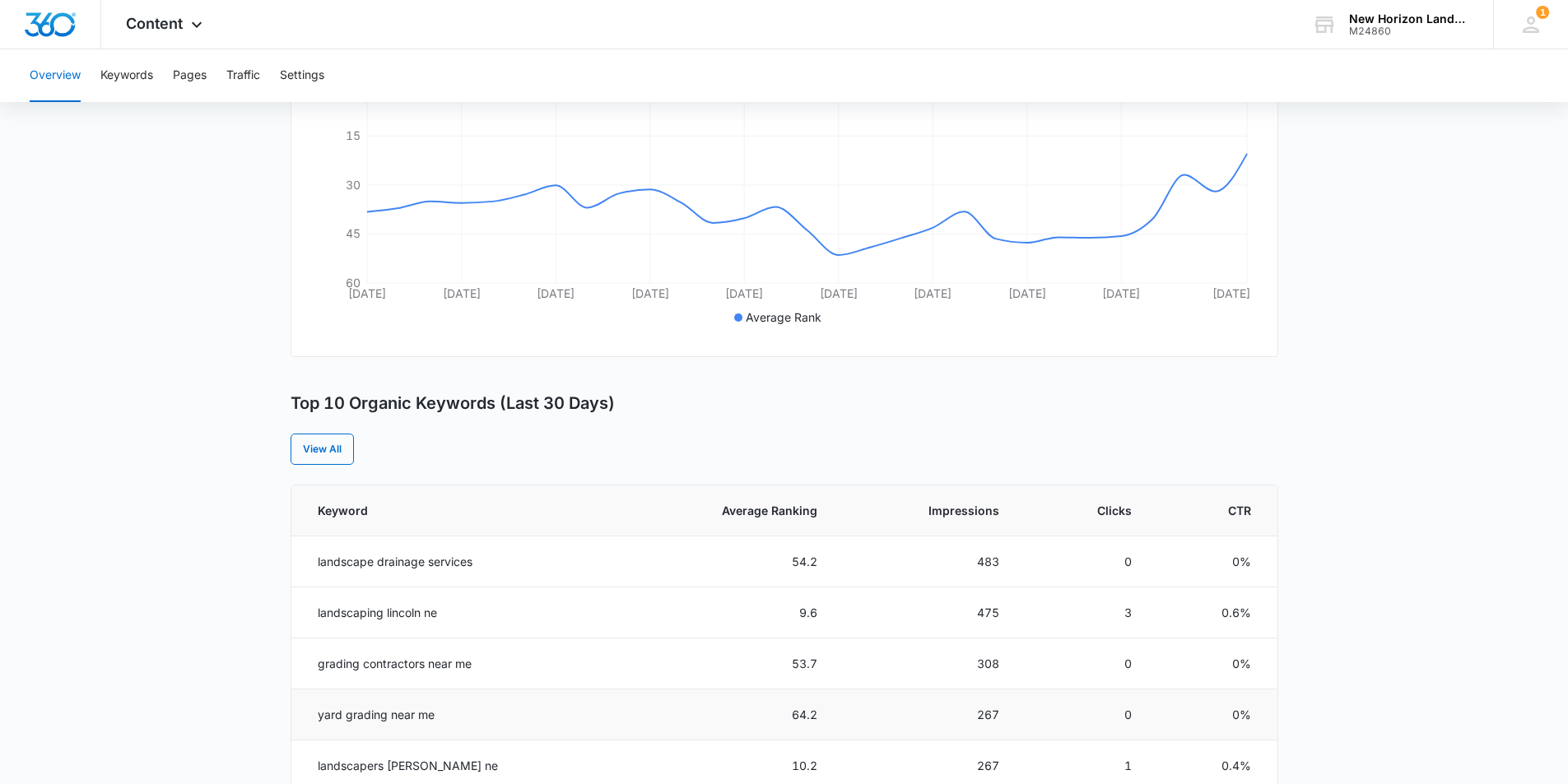
scroll to position [362, 0]
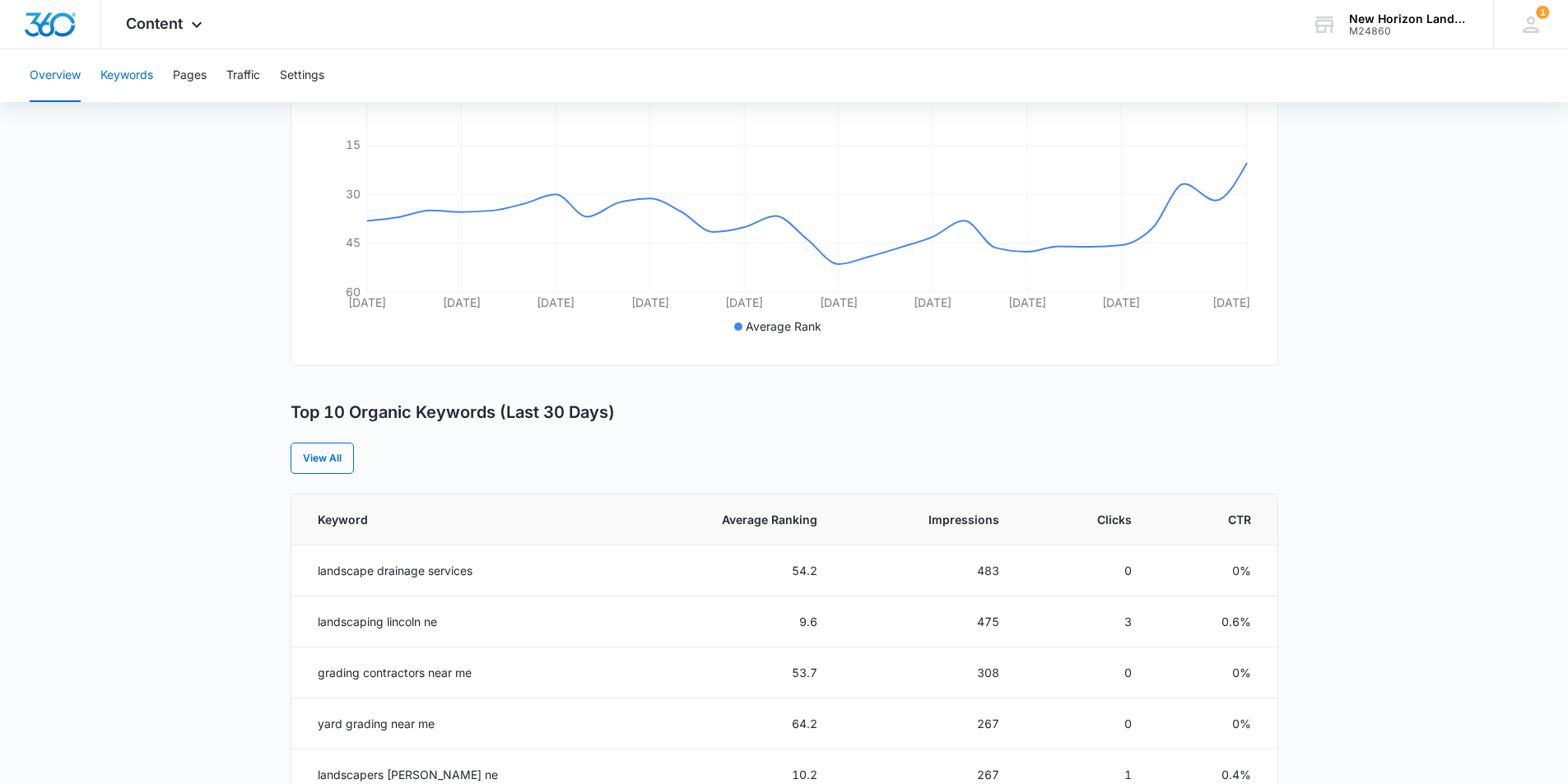
click at [150, 77] on button "Keywords" at bounding box center [127, 75] width 53 height 53
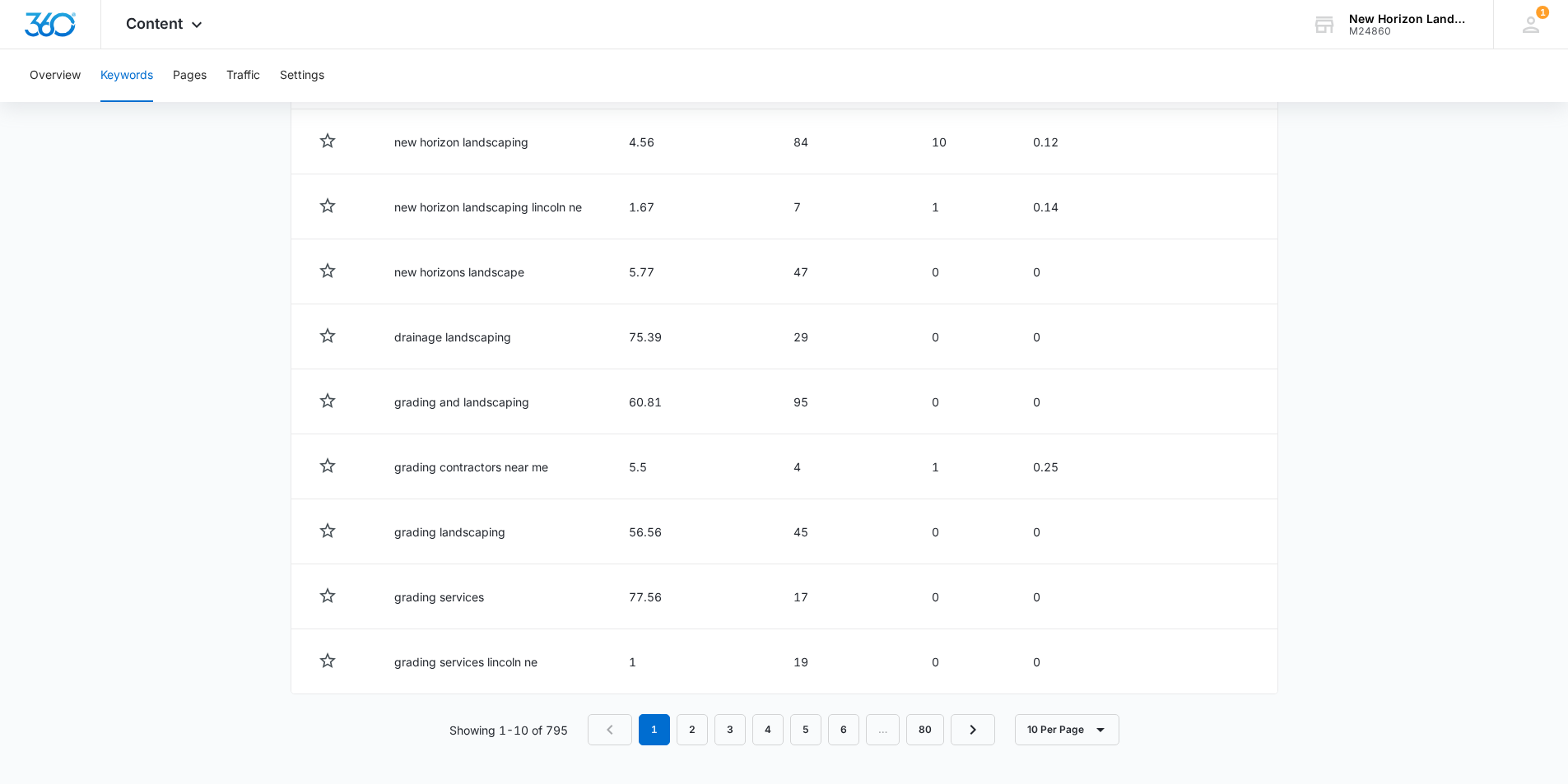
scroll to position [682, 0]
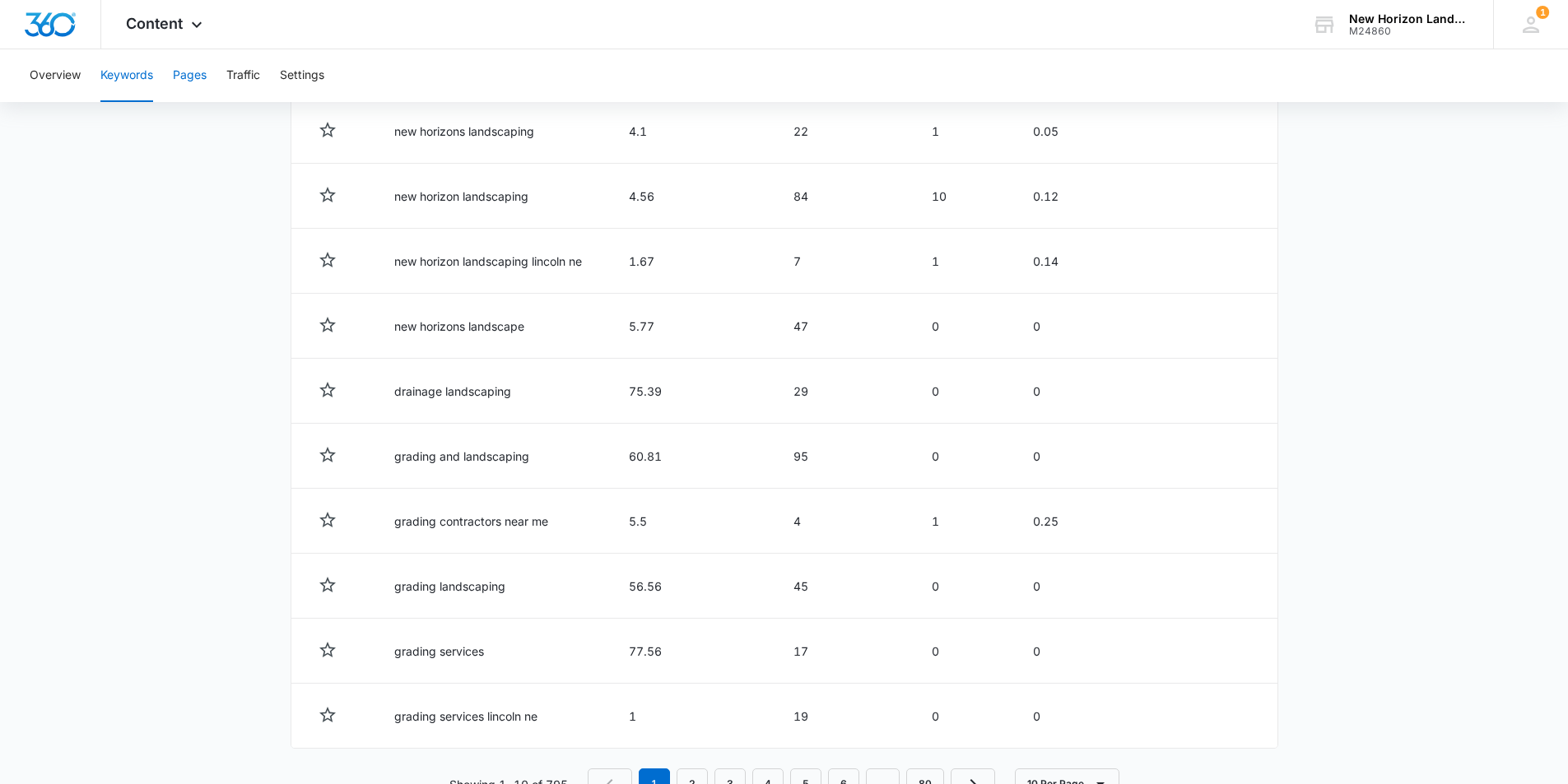
click at [196, 70] on button "Pages" at bounding box center [189, 75] width 34 height 53
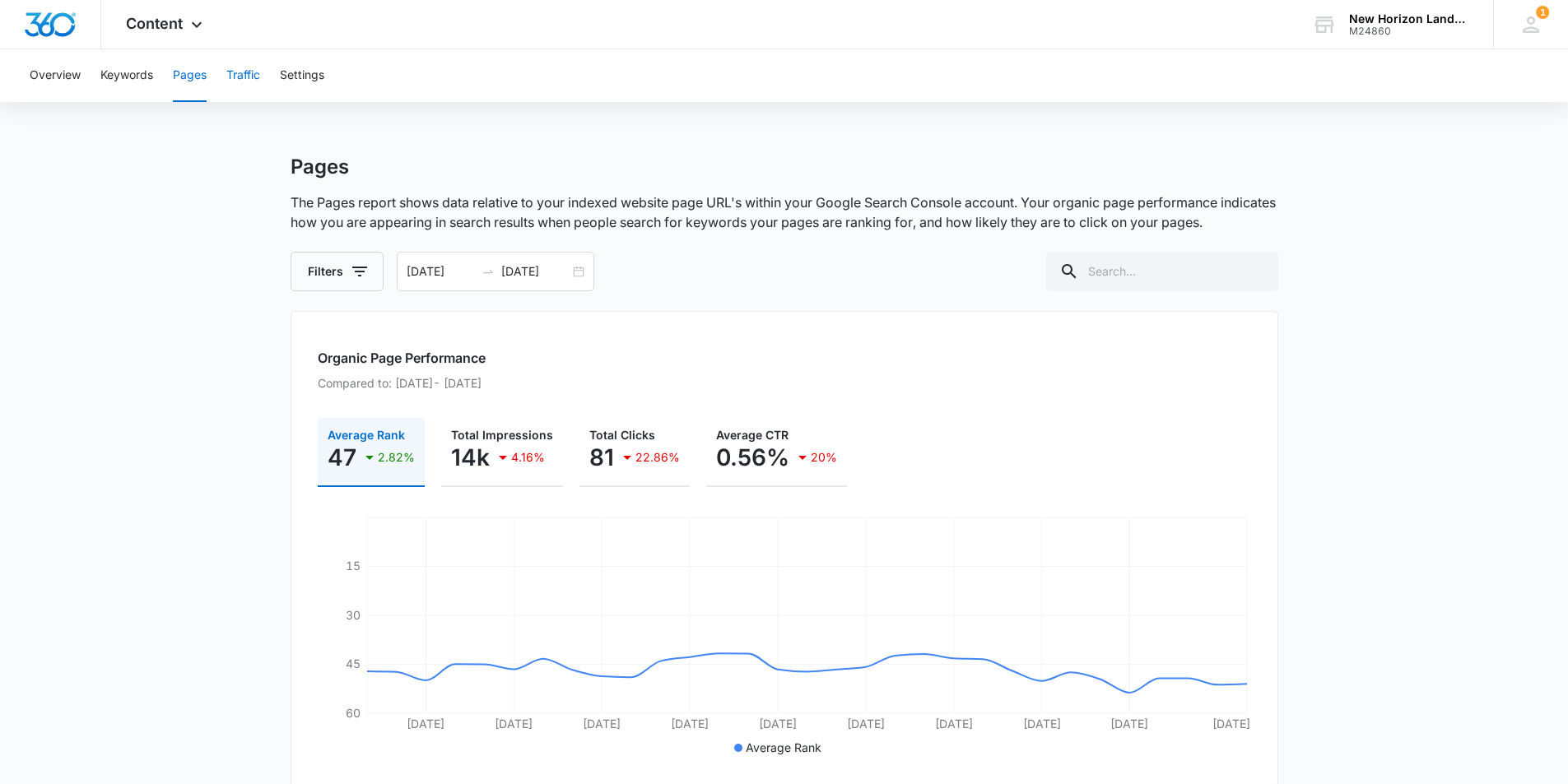
click at [255, 76] on button "Traffic" at bounding box center [243, 75] width 34 height 53
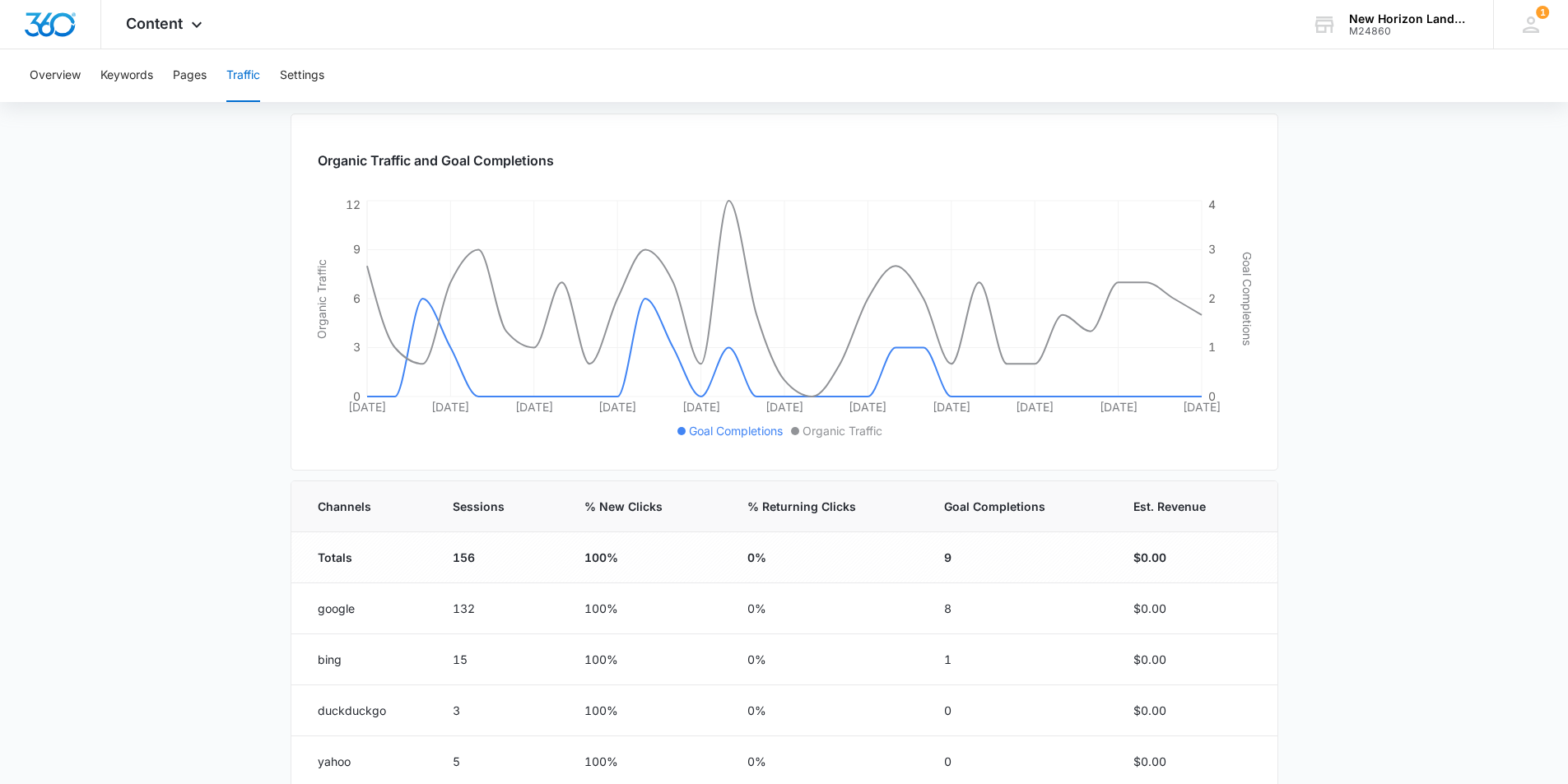
scroll to position [154, 0]
